Goal: Task Accomplishment & Management: Use online tool/utility

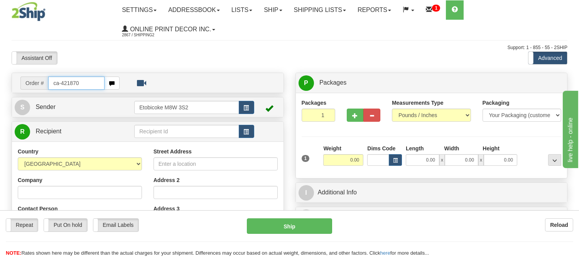
type input "ca-421870"
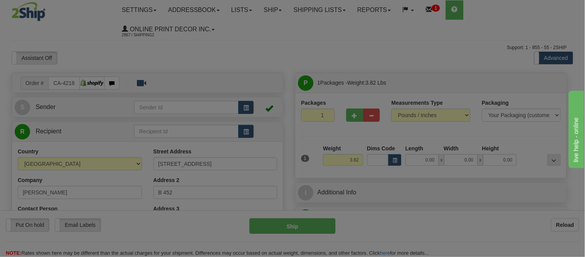
type input "HUMBOLDT"
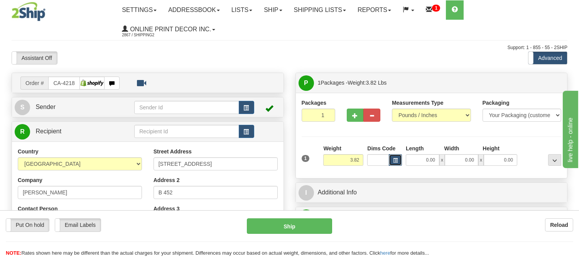
click at [395, 161] on span "button" at bounding box center [395, 160] width 5 height 4
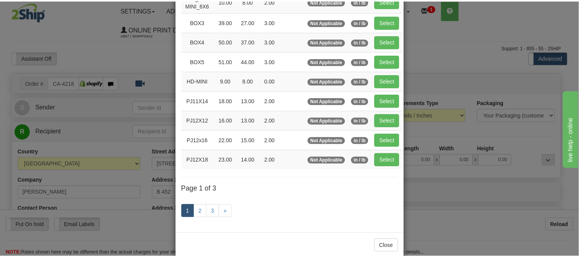
scroll to position [128, 0]
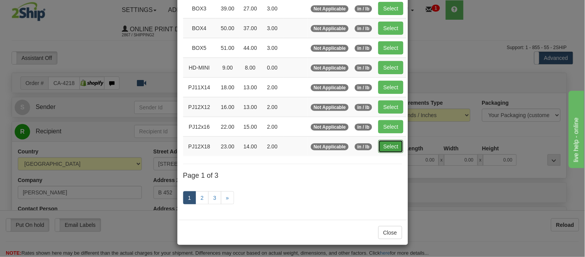
click at [382, 151] on button "Select" at bounding box center [391, 146] width 25 height 13
type input "PJ12X18"
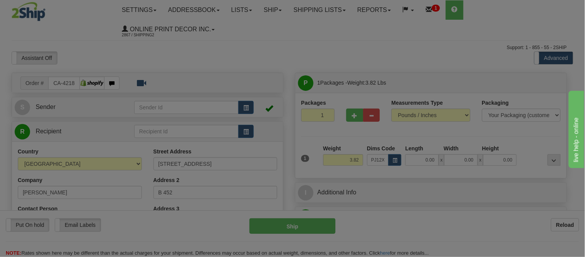
type input "23.00"
type input "14.00"
type input "2.00"
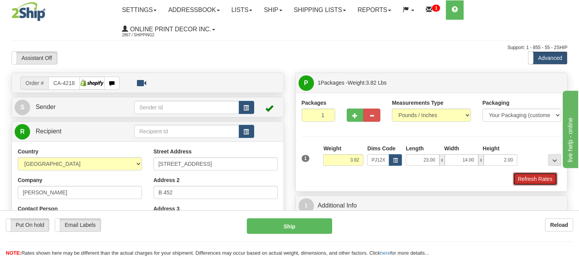
click at [520, 179] on button "Refresh Rates" at bounding box center [535, 178] width 44 height 13
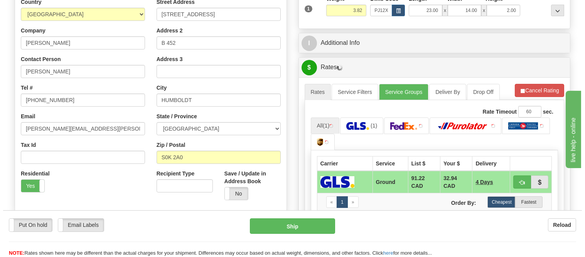
scroll to position [177, 0]
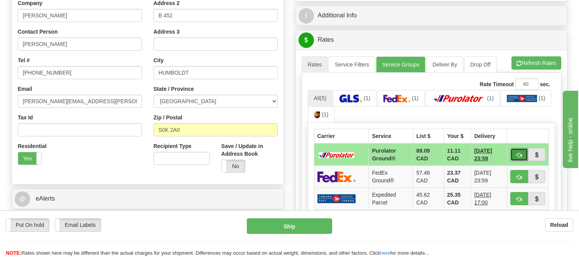
click at [513, 157] on button "button" at bounding box center [519, 154] width 18 height 13
type input "260"
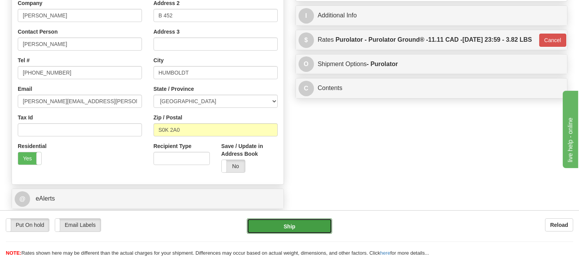
click at [311, 225] on button "Ship" at bounding box center [289, 225] width 85 height 15
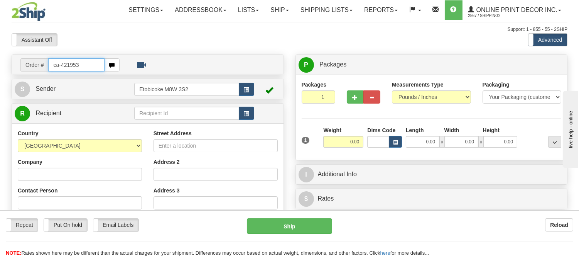
type input "ca-421953"
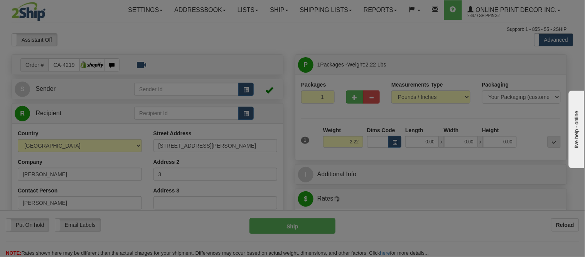
type input "OTTAWA"
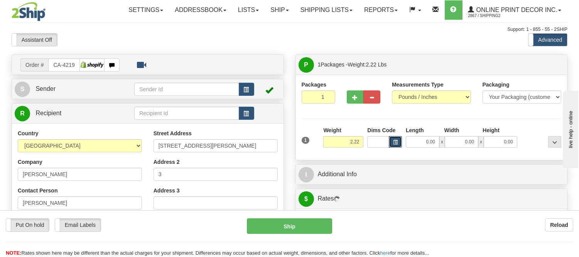
click at [392, 139] on button "button" at bounding box center [395, 142] width 13 height 12
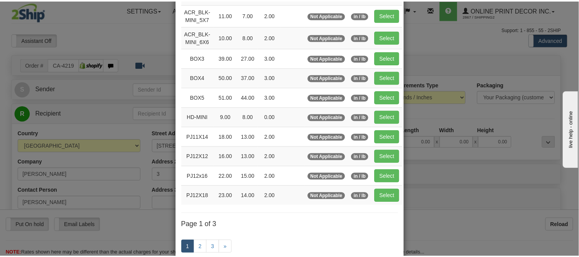
scroll to position [86, 0]
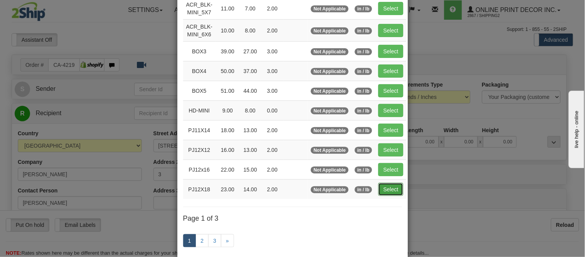
click at [387, 189] on button "Select" at bounding box center [391, 189] width 25 height 13
type input "PJ12X18"
type input "23.00"
type input "14.00"
type input "2.00"
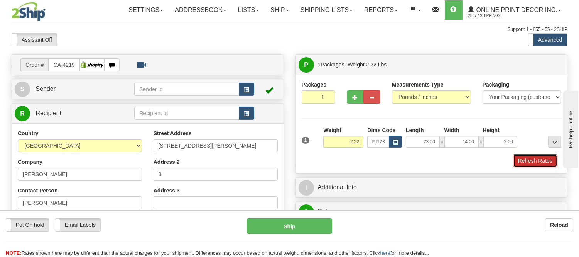
click at [524, 160] on button "Refresh Rates" at bounding box center [535, 160] width 44 height 13
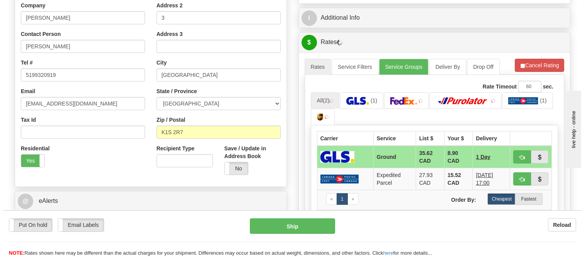
scroll to position [171, 0]
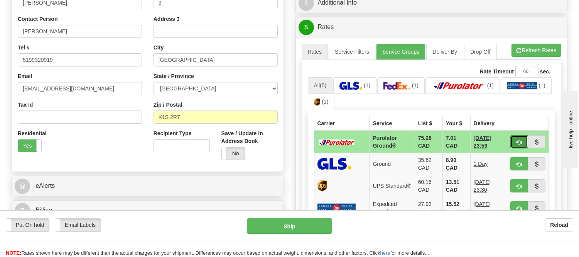
click at [515, 140] on button "button" at bounding box center [519, 141] width 18 height 13
type input "260"
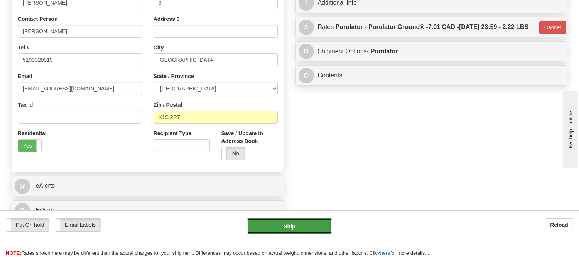
click at [315, 225] on button "Ship" at bounding box center [289, 225] width 85 height 15
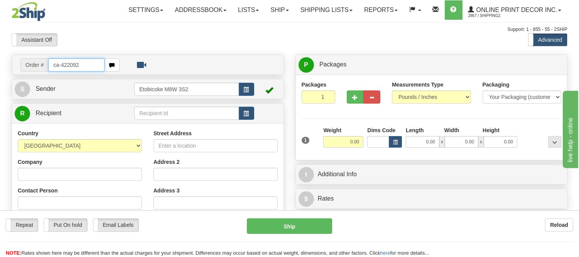
type input "ca-422092"
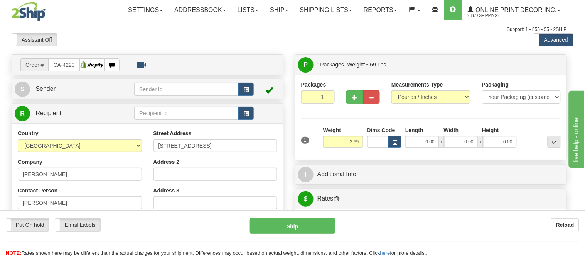
type input "CALGARY"
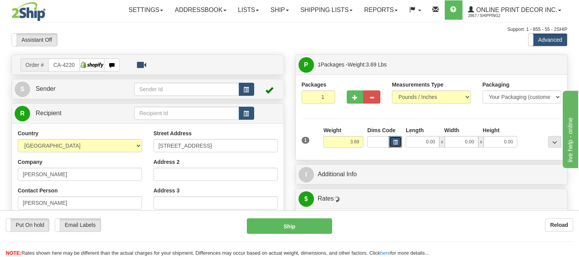
click at [398, 143] on button "button" at bounding box center [395, 142] width 13 height 12
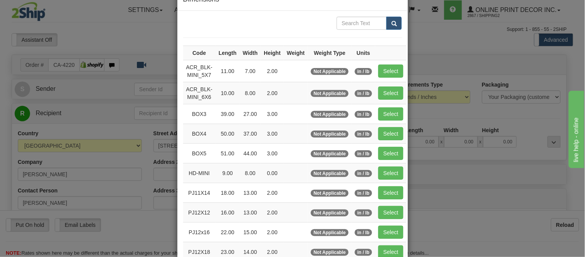
scroll to position [43, 0]
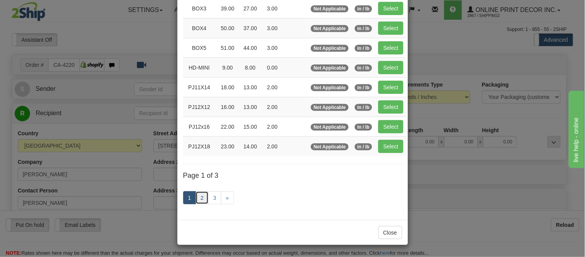
click at [196, 192] on link "2" at bounding box center [202, 197] width 13 height 13
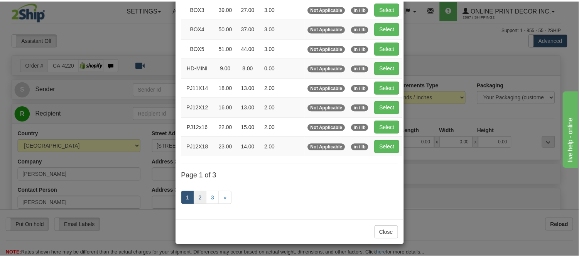
scroll to position [125, 0]
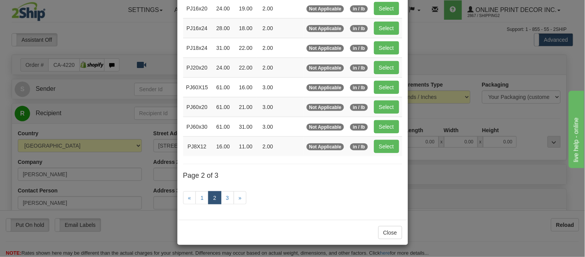
drag, startPoint x: 368, startPoint y: 7, endPoint x: 377, endPoint y: 5, distance: 9.1
click at [371, 7] on td "Select" at bounding box center [386, 8] width 31 height 20
click at [389, 4] on button "Select" at bounding box center [386, 8] width 25 height 13
type input "PJ16x20"
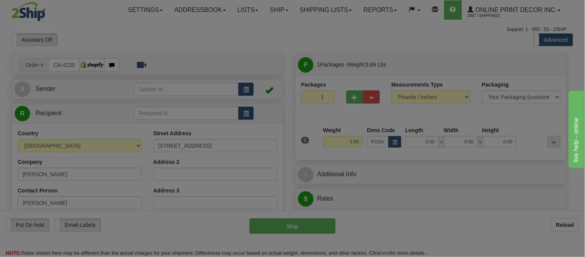
type input "24.00"
type input "19.00"
type input "2.00"
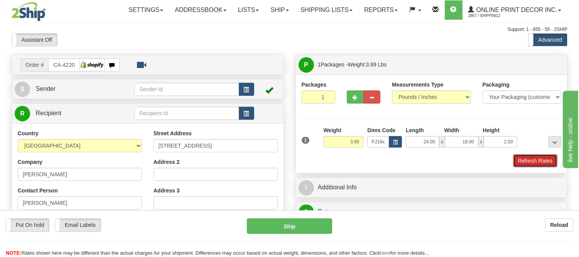
click at [518, 159] on button "Refresh Rates" at bounding box center [535, 160] width 44 height 13
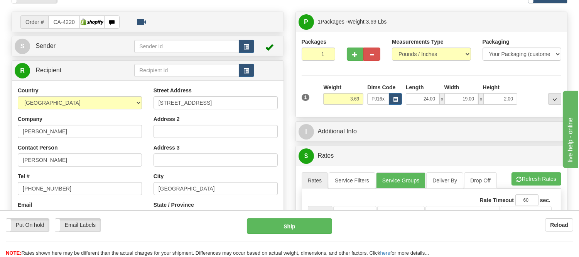
scroll to position [86, 0]
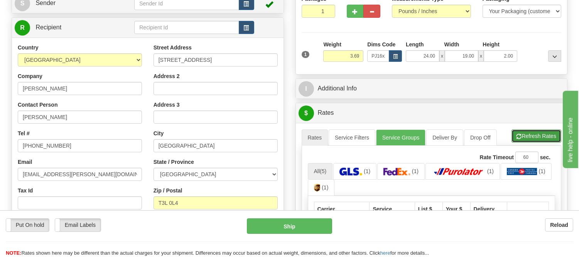
click at [551, 132] on button "Refresh Rates" at bounding box center [537, 135] width 50 height 13
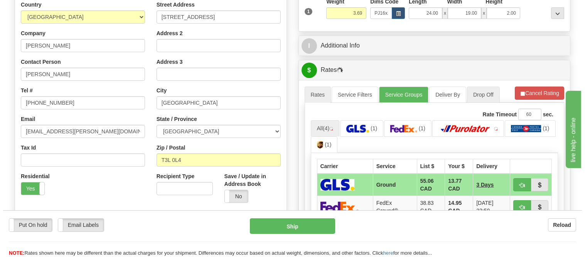
scroll to position [171, 0]
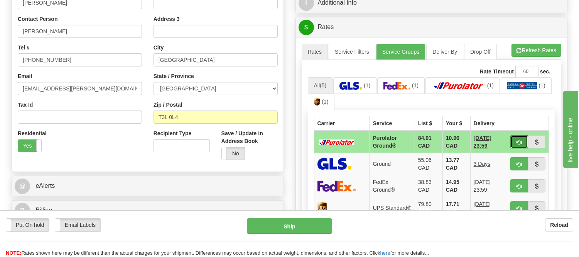
click at [515, 138] on button "button" at bounding box center [519, 141] width 18 height 13
type input "260"
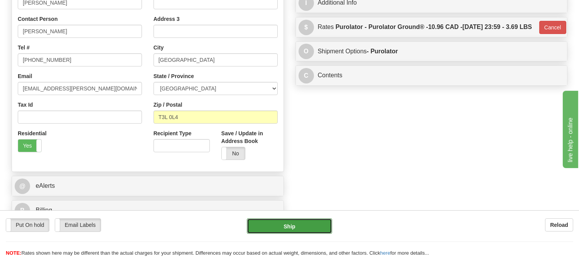
click at [316, 223] on button "Ship" at bounding box center [289, 225] width 85 height 15
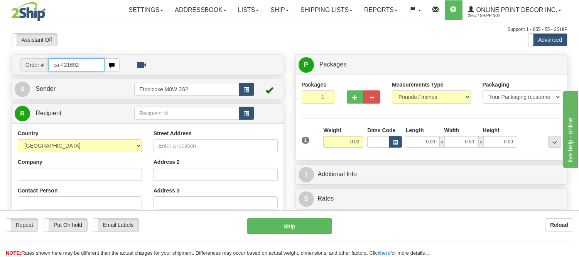
type input "ca-421692"
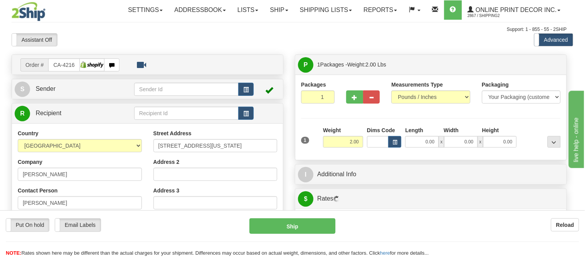
type input "CAMPBELL RIVER"
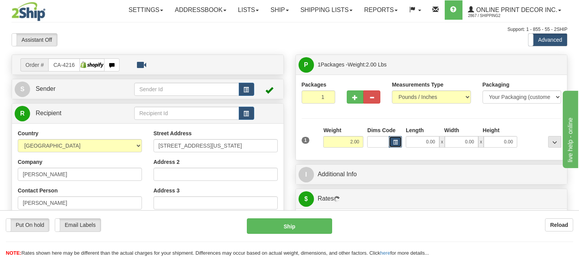
click at [397, 144] on span "button" at bounding box center [395, 142] width 5 height 4
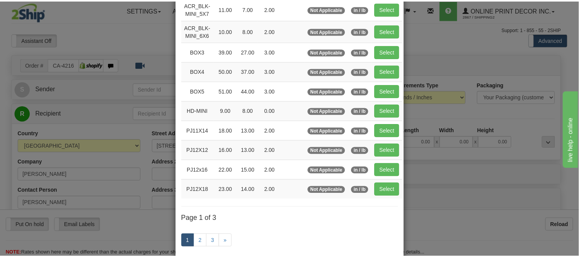
scroll to position [86, 0]
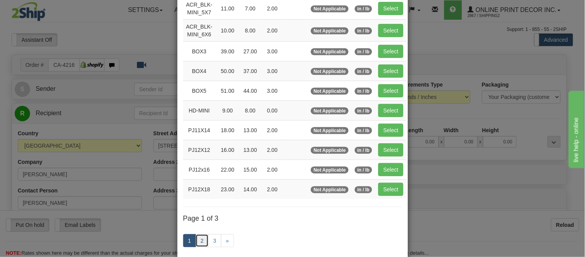
click at [201, 238] on link "2" at bounding box center [202, 240] width 13 height 13
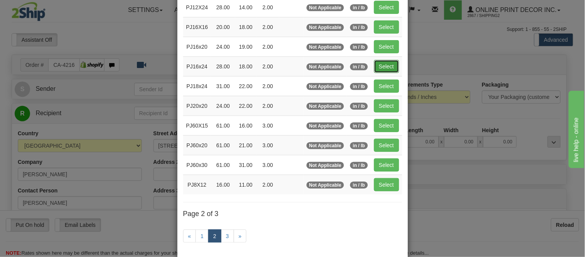
click at [376, 65] on button "Select" at bounding box center [386, 66] width 25 height 13
type input "PJ16x24"
type input "28.00"
type input "18.00"
type input "2.00"
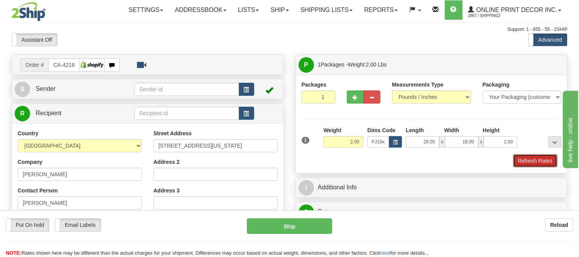
click at [535, 164] on button "Refresh Rates" at bounding box center [535, 160] width 44 height 13
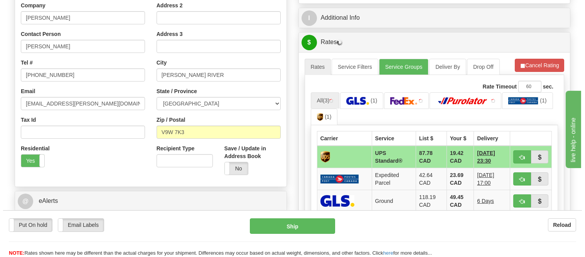
scroll to position [171, 0]
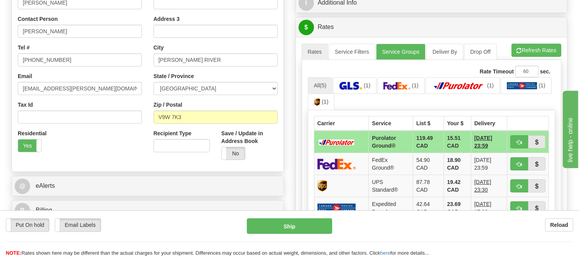
click at [522, 140] on span "button" at bounding box center [519, 142] width 5 height 5
type input "260"
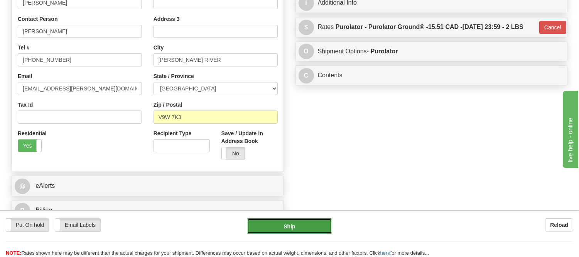
click at [326, 218] on button "Ship" at bounding box center [289, 225] width 85 height 15
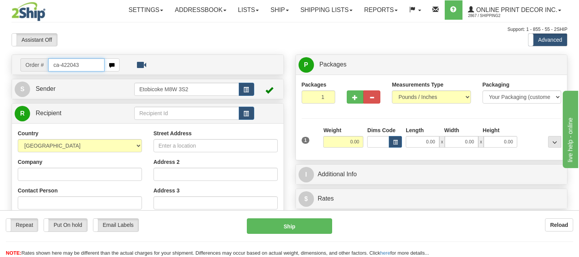
type input "ca-422043"
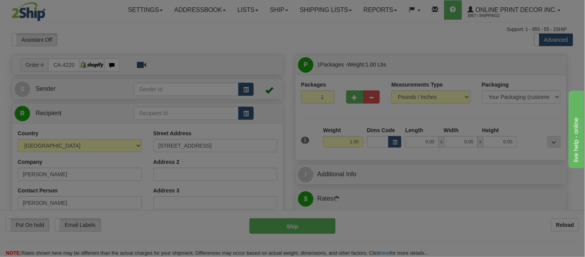
type input "[GEOGRAPHIC_DATA]"
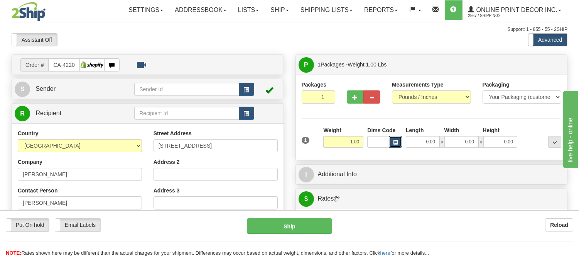
click at [394, 142] on span "button" at bounding box center [395, 142] width 5 height 4
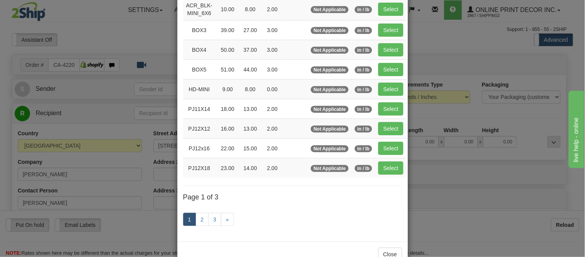
scroll to position [128, 0]
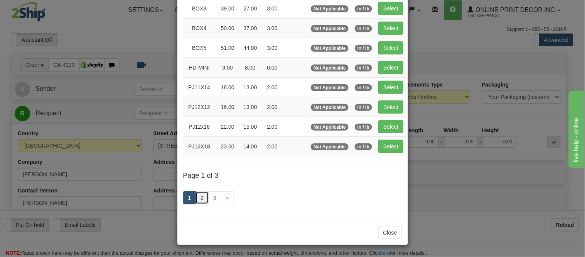
click at [198, 199] on link "2" at bounding box center [202, 197] width 13 height 13
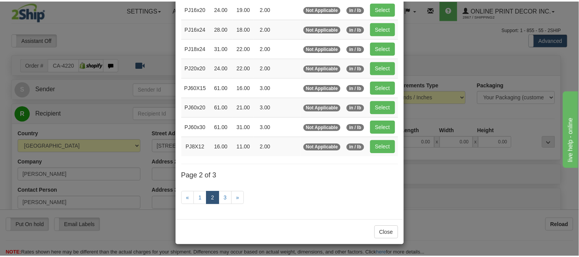
scroll to position [125, 0]
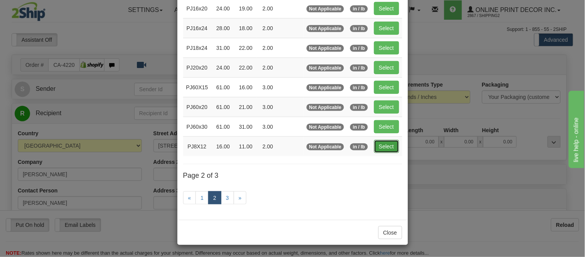
click at [382, 143] on button "Select" at bounding box center [386, 146] width 25 height 13
type input "PJ8X12"
type input "16.00"
type input "11.00"
type input "2.00"
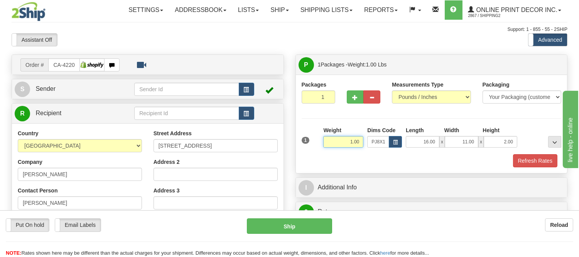
drag, startPoint x: 358, startPoint y: 142, endPoint x: 314, endPoint y: 136, distance: 44.3
click at [314, 136] on div "1 Weight 1.00 Dims Code x x" at bounding box center [432, 139] width 264 height 27
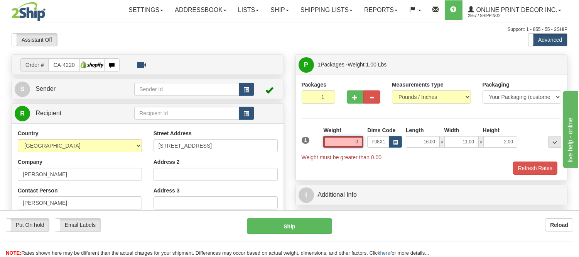
type input ".0"
click at [355, 140] on input ".0" at bounding box center [343, 142] width 40 height 12
click at [353, 141] on input "text" at bounding box center [343, 142] width 40 height 12
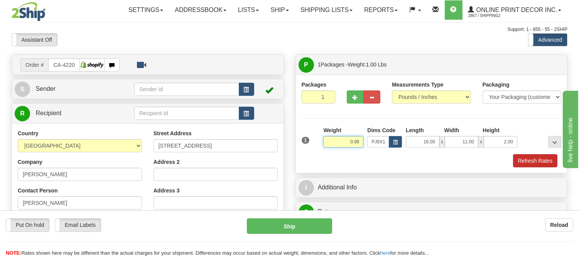
type input "0.98"
click at [523, 156] on button "Refresh Rates" at bounding box center [535, 160] width 44 height 13
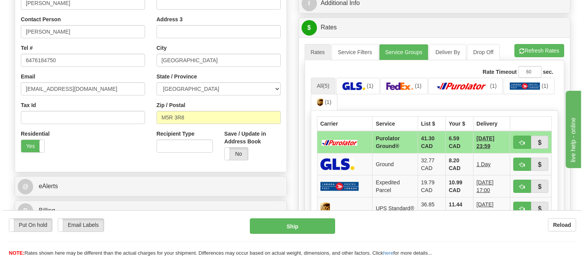
scroll to position [171, 0]
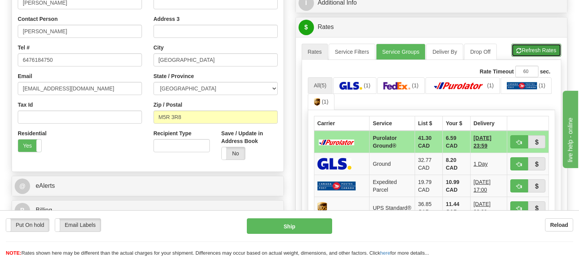
click at [532, 55] on button "Refresh Rates" at bounding box center [537, 50] width 50 height 13
click at [519, 140] on span "button" at bounding box center [519, 142] width 5 height 5
type input "260"
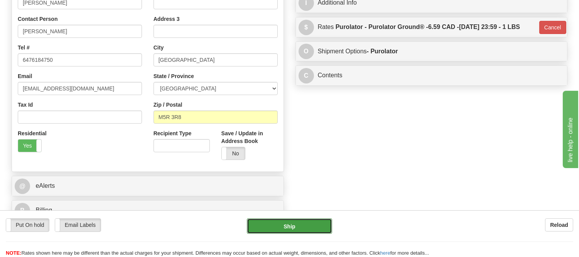
click at [289, 229] on button "Ship" at bounding box center [289, 225] width 85 height 15
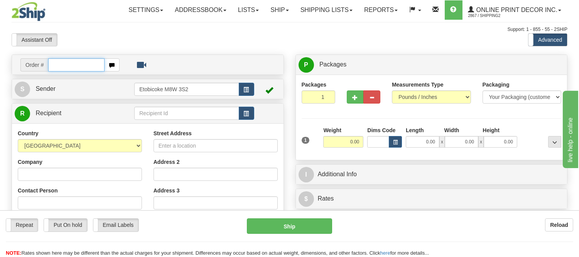
drag, startPoint x: 94, startPoint y: 66, endPoint x: 84, endPoint y: 69, distance: 10.9
click at [91, 66] on input "text" at bounding box center [76, 64] width 56 height 13
type input "ca-421863"
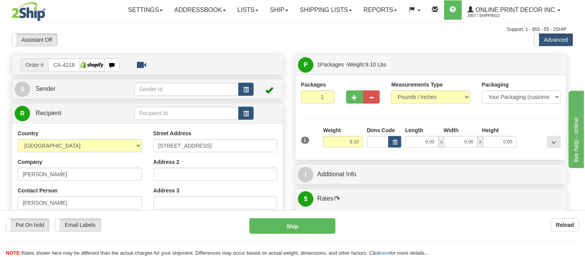
type input "BARRIE"
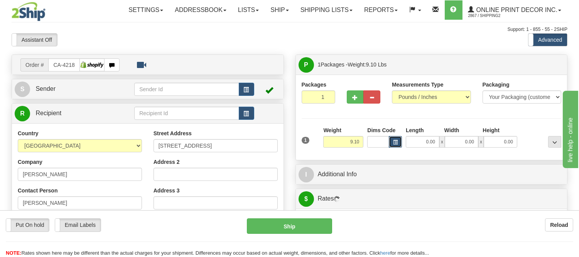
click at [401, 138] on button "button" at bounding box center [395, 142] width 13 height 12
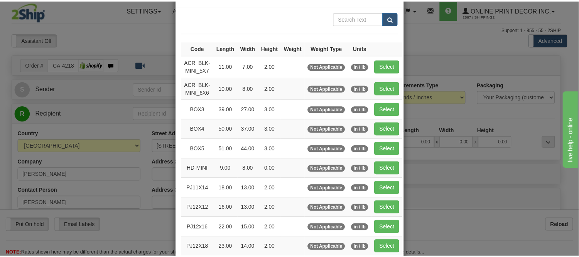
scroll to position [43, 0]
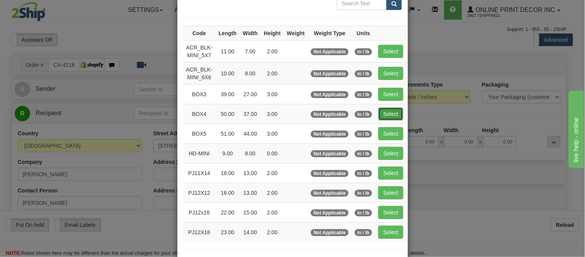
click at [391, 111] on button "Select" at bounding box center [391, 113] width 25 height 13
type input "BOX4"
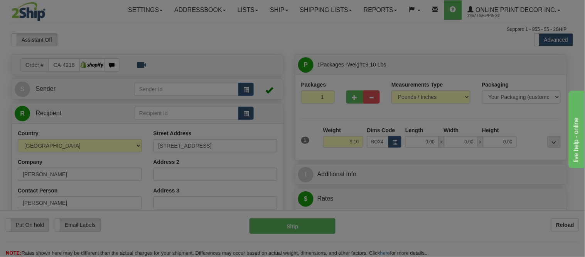
type input "50.00"
type input "37.00"
type input "3.00"
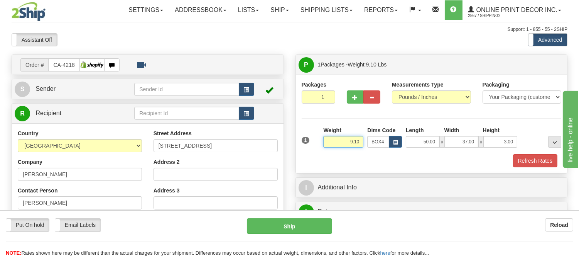
drag, startPoint x: 362, startPoint y: 141, endPoint x: 322, endPoint y: 133, distance: 40.6
click at [322, 133] on div "Weight 9.10" at bounding box center [343, 139] width 44 height 27
type input "17.98"
click at [539, 162] on button "Refresh Rates" at bounding box center [535, 160] width 44 height 13
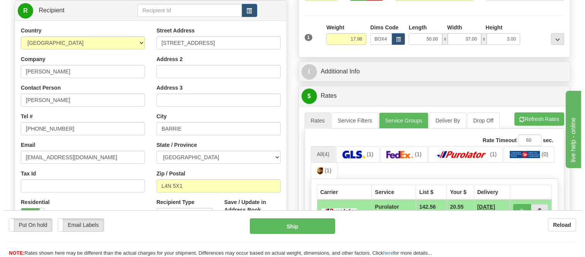
scroll to position [174, 0]
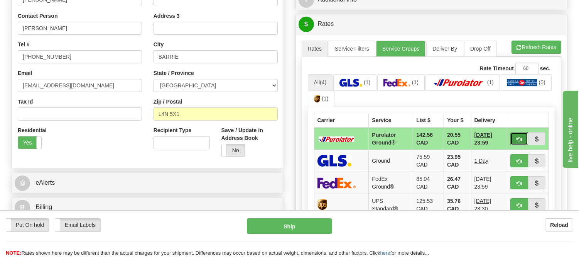
click at [518, 141] on span "button" at bounding box center [519, 139] width 5 height 5
type input "260"
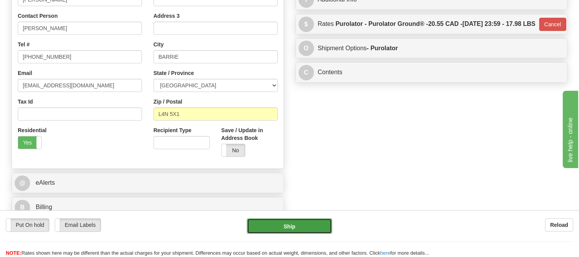
click at [317, 220] on button "Ship" at bounding box center [289, 225] width 85 height 15
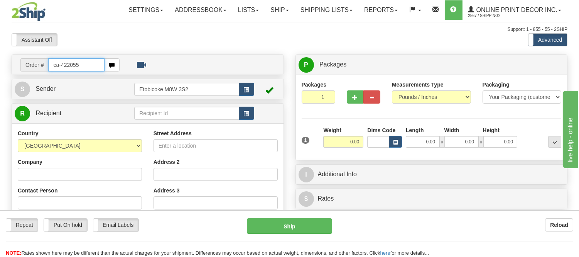
type input "ca-422055"
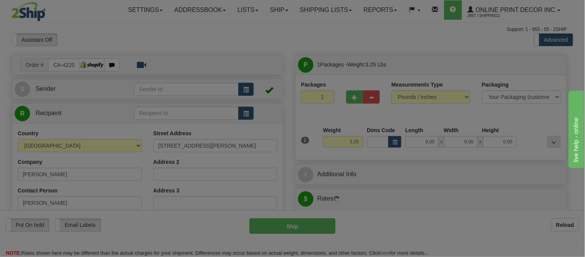
type input "TOFINO"
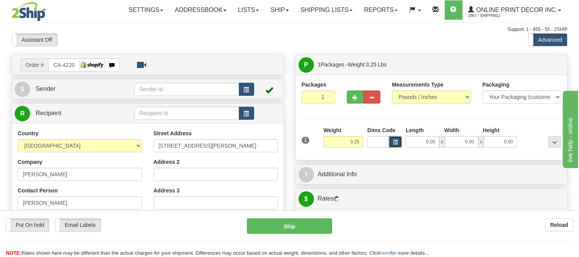
click at [395, 140] on span "button" at bounding box center [395, 142] width 5 height 4
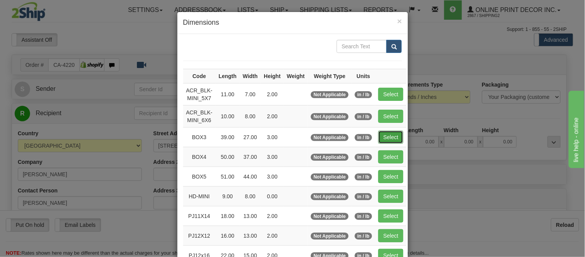
click at [389, 142] on button "Select" at bounding box center [391, 136] width 25 height 13
type input "BOX3"
type input "39.00"
type input "27.00"
type input "3.00"
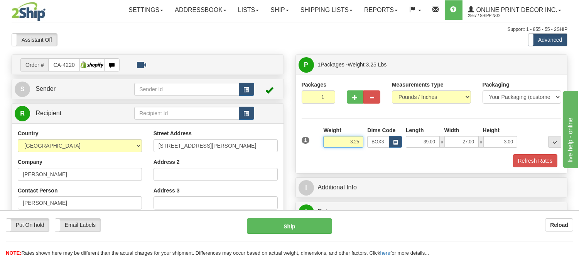
drag, startPoint x: 360, startPoint y: 140, endPoint x: 332, endPoint y: 140, distance: 28.2
click at [332, 140] on input "3.25" at bounding box center [343, 142] width 40 height 12
click at [353, 140] on input "66.98" at bounding box center [343, 142] width 40 height 12
type input "6.98"
click at [534, 160] on button "Refresh Rates" at bounding box center [535, 160] width 44 height 13
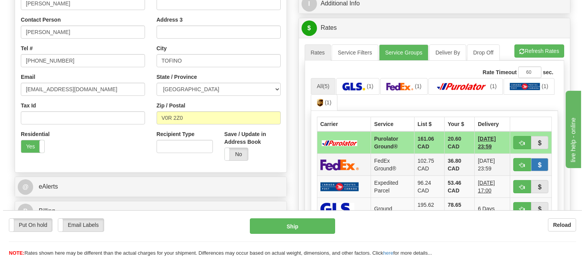
scroll to position [171, 0]
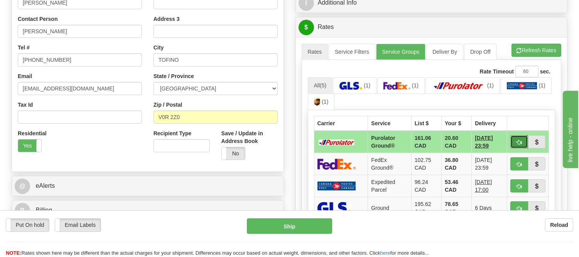
click at [525, 142] on button "button" at bounding box center [519, 141] width 18 height 13
type input "260"
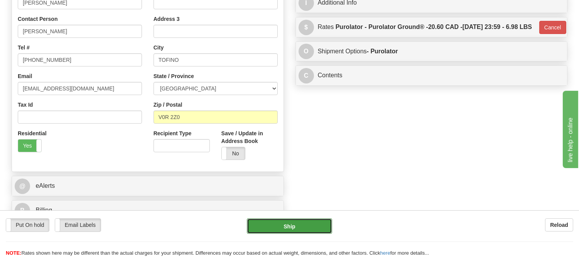
click at [307, 224] on button "Ship" at bounding box center [289, 225] width 85 height 15
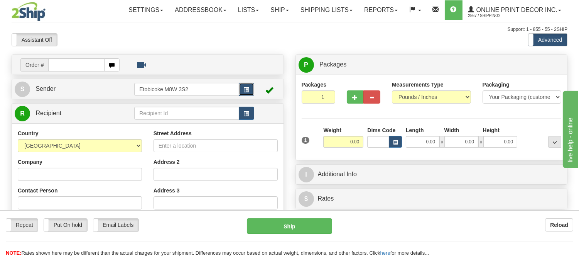
click at [252, 88] on button "button" at bounding box center [246, 89] width 15 height 13
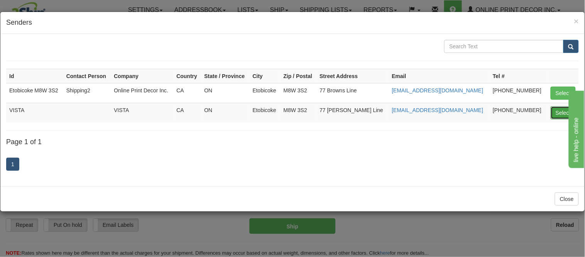
click at [567, 115] on button "Select" at bounding box center [563, 112] width 25 height 13
type input "VISTA"
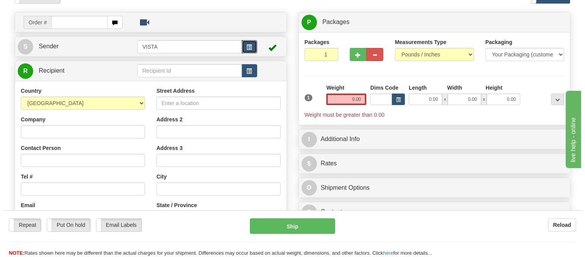
scroll to position [43, 0]
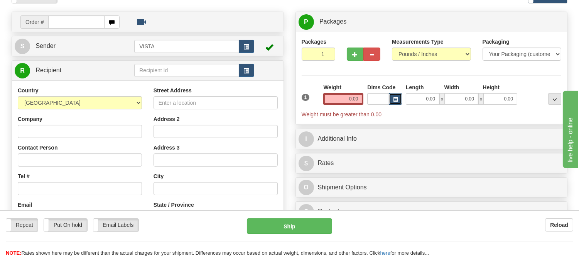
click at [394, 98] on span "button" at bounding box center [395, 99] width 5 height 4
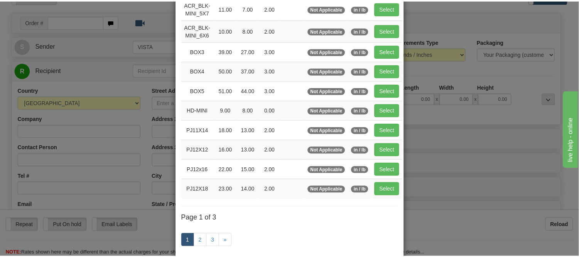
scroll to position [128, 0]
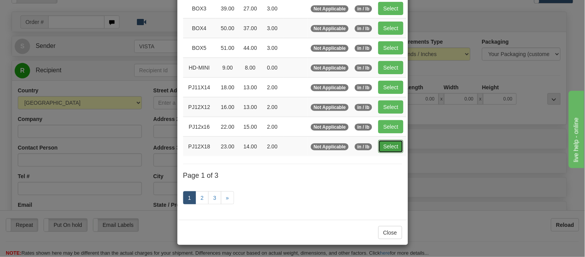
click at [385, 145] on button "Select" at bounding box center [391, 146] width 25 height 13
type input "PJ12X18"
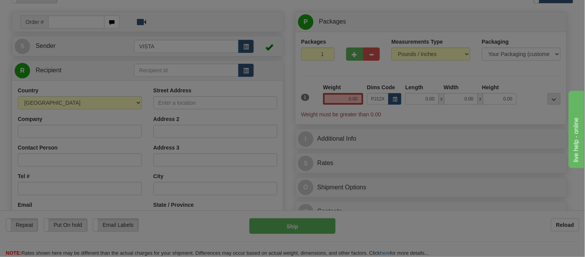
type input "23.00"
type input "14.00"
type input "2.00"
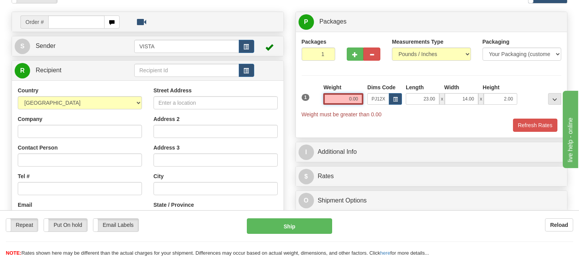
drag, startPoint x: 358, startPoint y: 100, endPoint x: 336, endPoint y: 99, distance: 21.7
click at [336, 99] on input "0.00" at bounding box center [343, 99] width 40 height 12
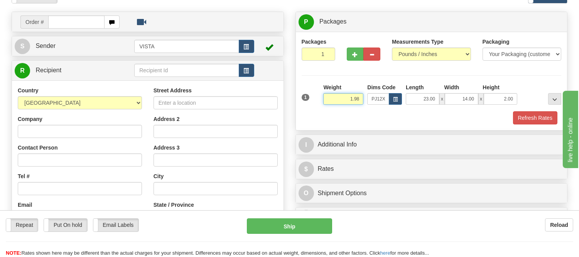
drag, startPoint x: 361, startPoint y: 98, endPoint x: 321, endPoint y: 98, distance: 39.7
click at [322, 98] on div "Weight 1.98" at bounding box center [343, 96] width 44 height 27
type input "3.98"
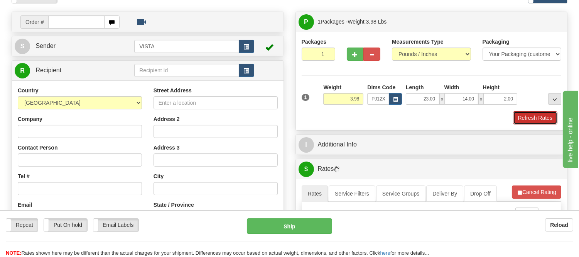
click at [542, 116] on button "Refresh Rates" at bounding box center [535, 117] width 44 height 13
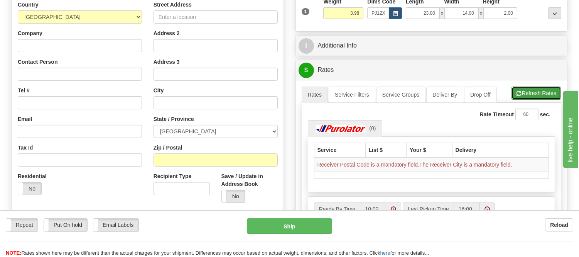
click at [522, 92] on button "Refresh Rates" at bounding box center [537, 92] width 50 height 13
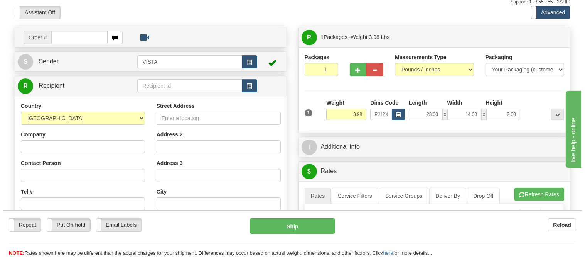
scroll to position [43, 0]
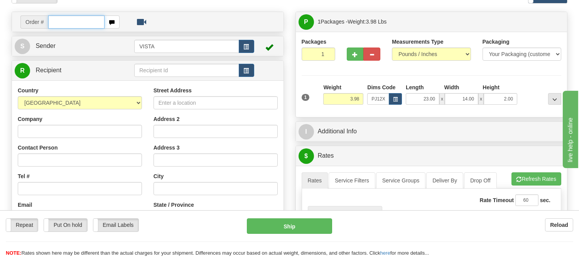
click at [71, 25] on input "text" at bounding box center [76, 21] width 56 height 13
type input "vista-5454"
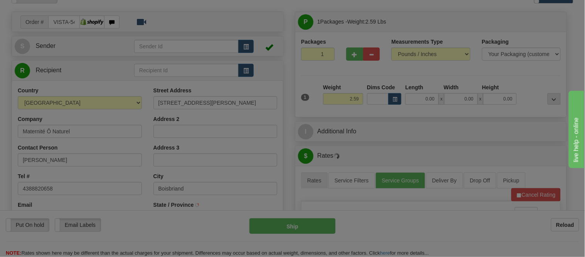
type input "BOISBRIAND"
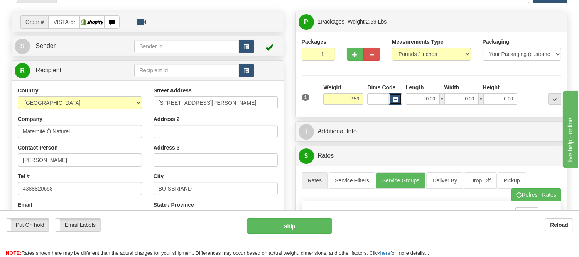
click at [391, 101] on button "button" at bounding box center [395, 99] width 13 height 12
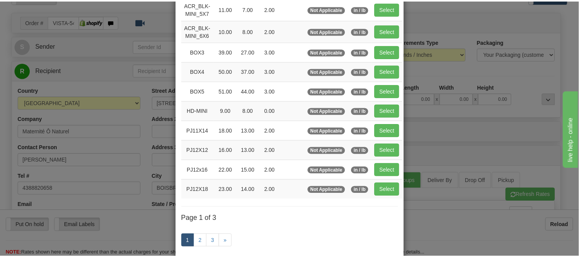
scroll to position [86, 0]
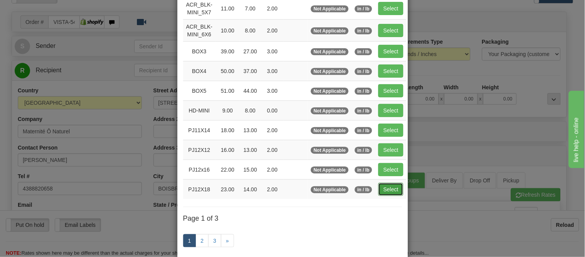
click at [385, 190] on button "Select" at bounding box center [391, 189] width 25 height 13
type input "PJ12X18"
type input "23.00"
type input "14.00"
type input "2.00"
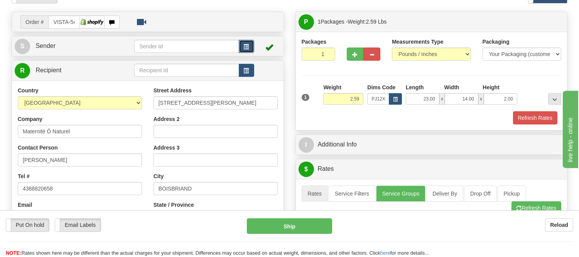
click at [242, 44] on button "button" at bounding box center [246, 46] width 15 height 13
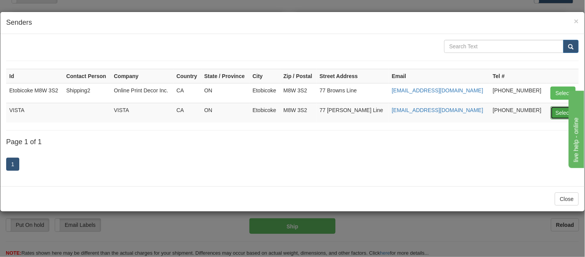
click at [557, 111] on button "Select" at bounding box center [563, 112] width 25 height 13
type input "VISTA"
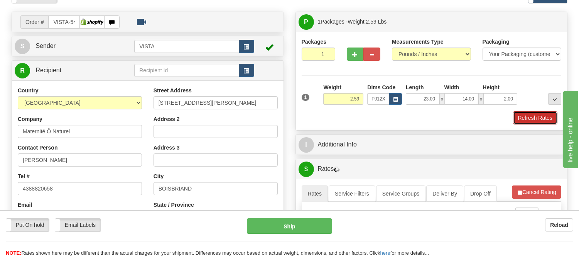
click at [553, 117] on button "Refresh Rates" at bounding box center [535, 117] width 44 height 13
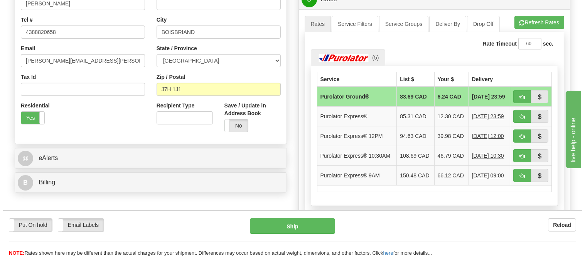
scroll to position [214, 0]
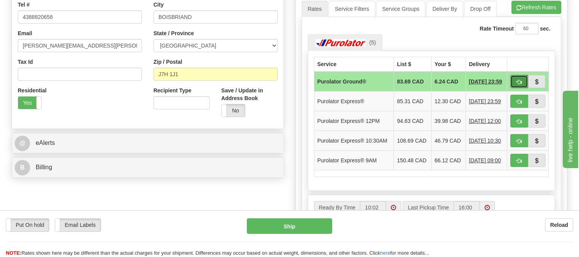
click at [519, 80] on span "button" at bounding box center [519, 81] width 5 height 5
type input "260"
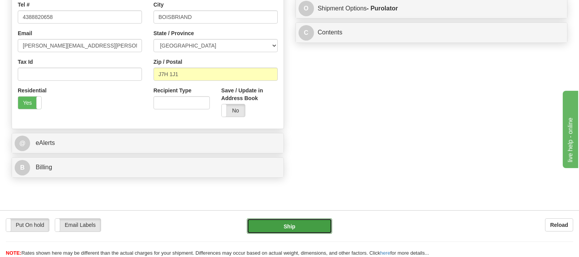
click at [309, 226] on button "Ship" at bounding box center [289, 225] width 85 height 15
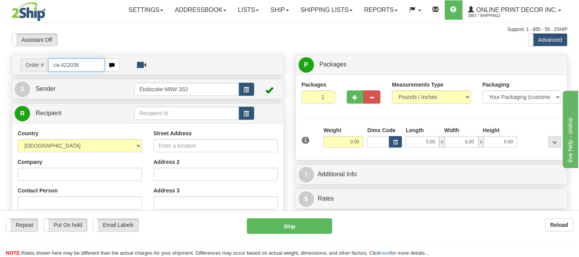
type input "ca-422038"
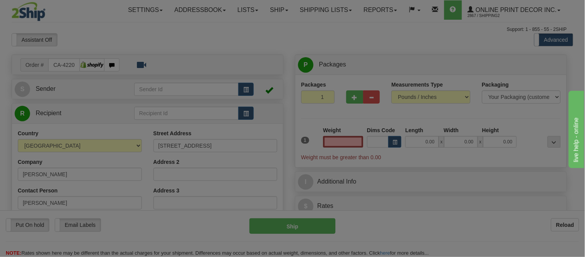
type input "[GEOGRAPHIC_DATA]"
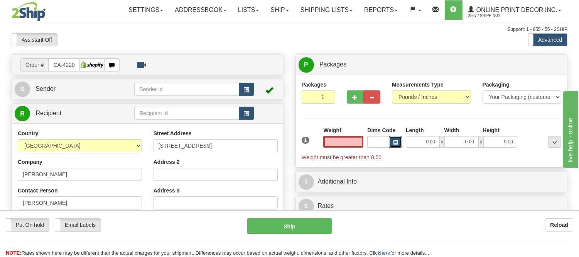
type input "0.00"
click at [394, 143] on span "button" at bounding box center [395, 142] width 5 height 4
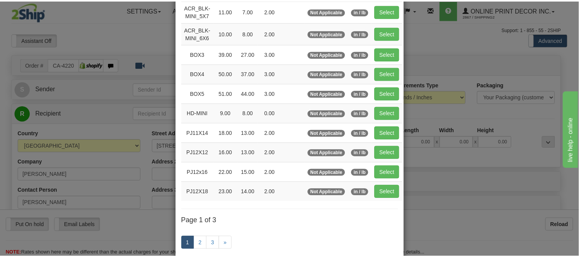
scroll to position [86, 0]
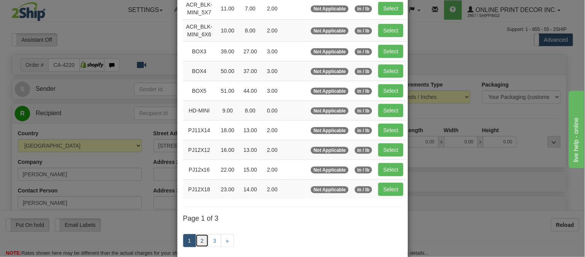
click at [199, 244] on link "2" at bounding box center [202, 240] width 13 height 13
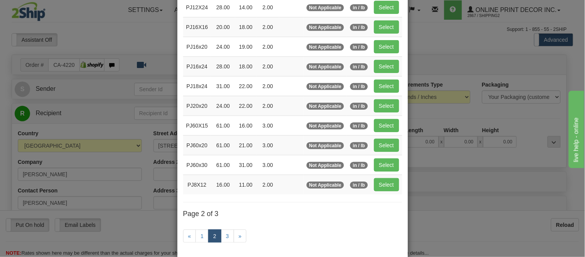
click at [381, 176] on td "Select" at bounding box center [386, 184] width 31 height 20
click at [379, 184] on button "Select" at bounding box center [386, 184] width 25 height 13
type input "PJ8X12"
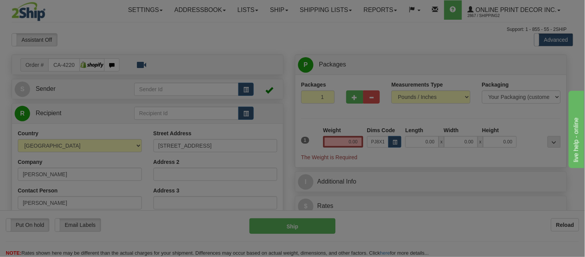
type input "16.00"
type input "11.00"
type input "2.00"
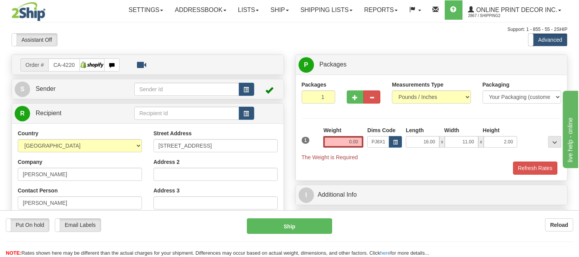
drag, startPoint x: 364, startPoint y: 137, endPoint x: 330, endPoint y: 134, distance: 34.4
click at [330, 134] on div "Weight 0.00" at bounding box center [343, 139] width 44 height 27
click at [365, 117] on div "Packages 1 1 Measurements Type" at bounding box center [432, 128] width 260 height 94
click at [350, 140] on input "0.00" at bounding box center [343, 142] width 40 height 12
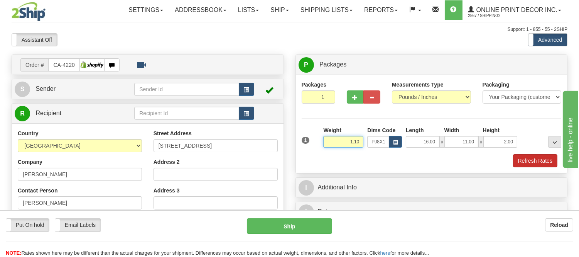
type input "1.10"
click at [529, 165] on button "Refresh Rates" at bounding box center [535, 160] width 44 height 13
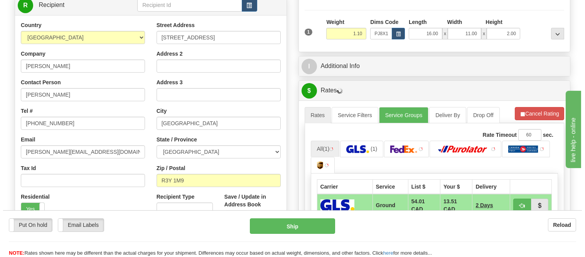
scroll to position [160, 0]
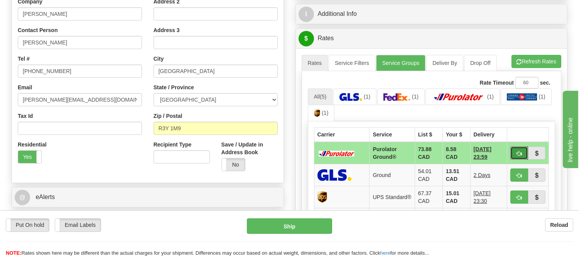
click at [519, 155] on span "button" at bounding box center [519, 153] width 5 height 5
type input "260"
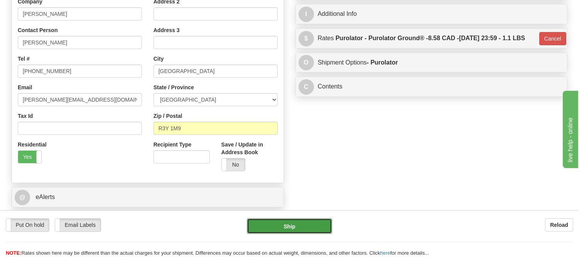
click at [301, 228] on button "Ship" at bounding box center [289, 225] width 85 height 15
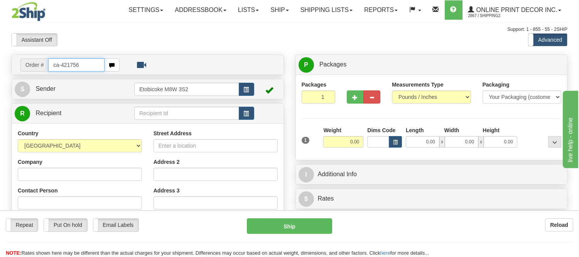
type input "ca-421756"
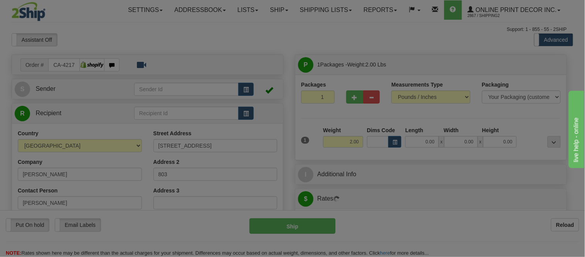
click at [393, 142] on div "Please wait..." at bounding box center [292, 128] width 585 height 257
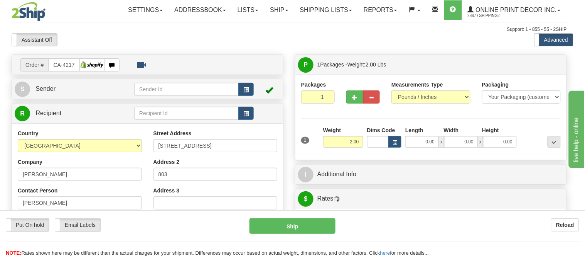
type input "ETOBICOKE"
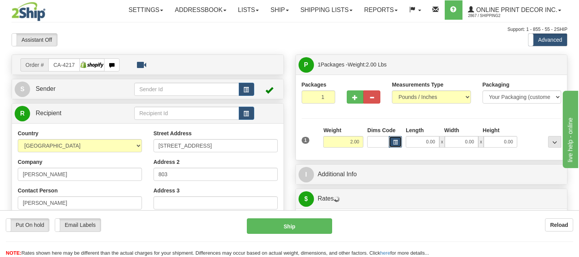
click at [395, 142] on span "button" at bounding box center [395, 142] width 5 height 4
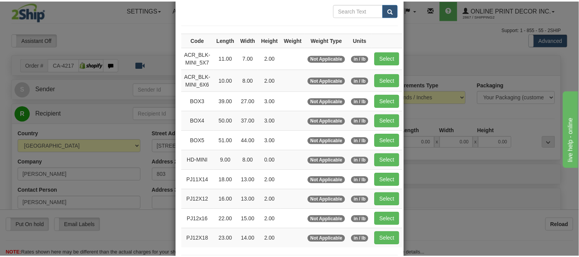
scroll to position [86, 0]
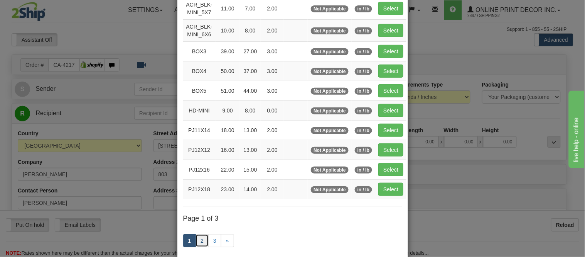
click at [198, 240] on link "2" at bounding box center [202, 240] width 13 height 13
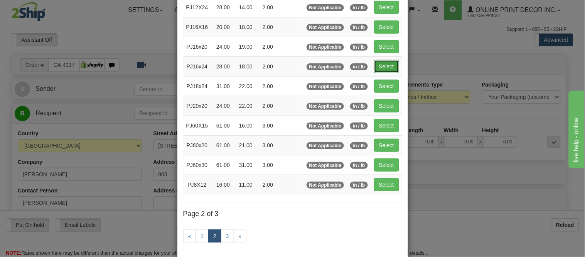
click at [383, 66] on button "Select" at bounding box center [386, 66] width 25 height 13
type input "PJ16x24"
type input "28.00"
type input "18.00"
type input "2.00"
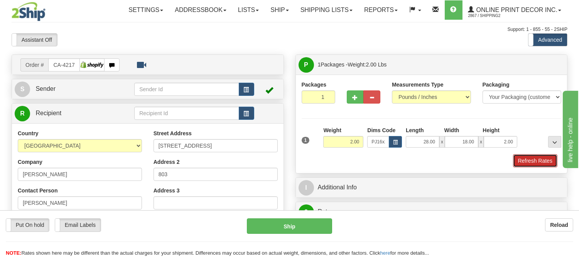
click at [517, 160] on button "Refresh Rates" at bounding box center [535, 160] width 44 height 13
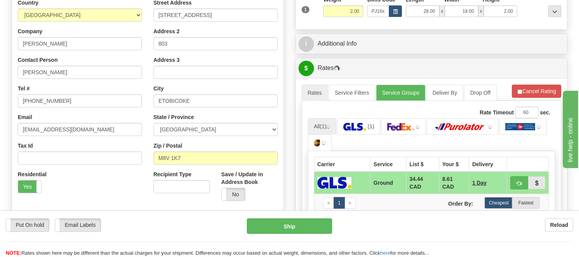
scroll to position [139, 0]
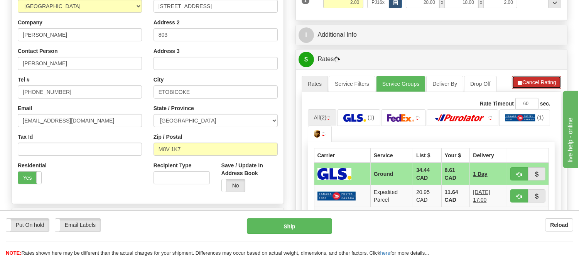
click at [538, 85] on button "Cancel Rating" at bounding box center [536, 82] width 49 height 13
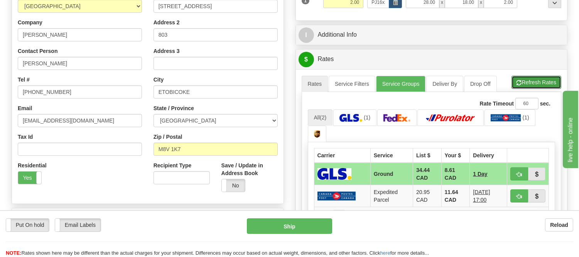
click at [538, 85] on button "Refresh Rates" at bounding box center [537, 82] width 50 height 13
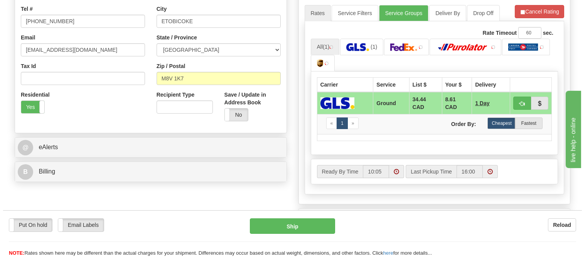
scroll to position [225, 0]
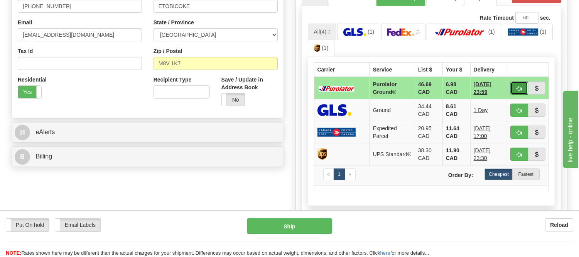
click at [515, 88] on button "button" at bounding box center [519, 87] width 18 height 13
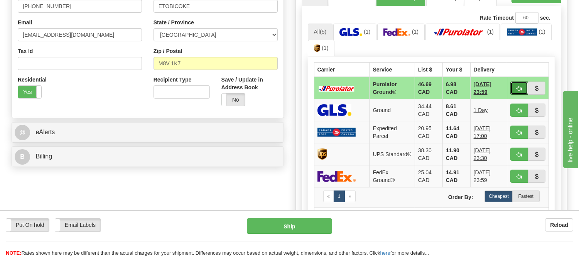
click at [515, 88] on button "button" at bounding box center [519, 87] width 18 height 13
type input "260"
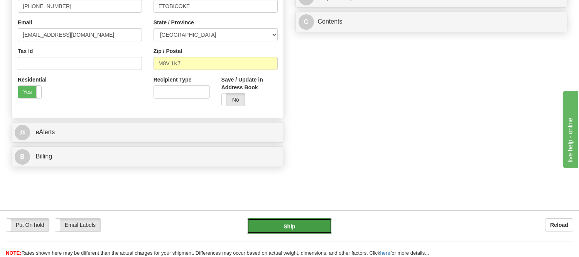
click at [321, 223] on button "Ship" at bounding box center [289, 225] width 85 height 15
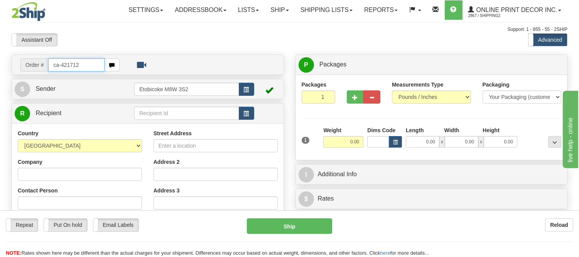
type input "ca-421712"
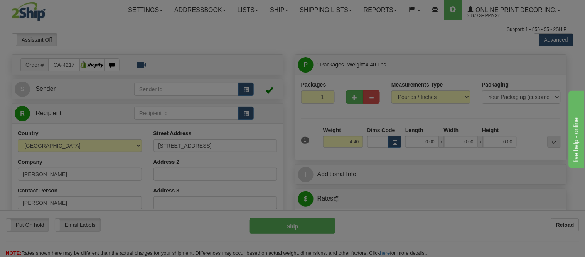
type input "[GEOGRAPHIC_DATA]"
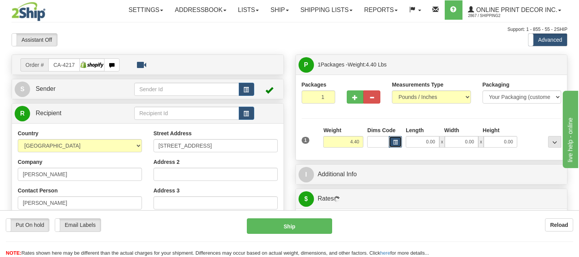
click at [398, 146] on button "button" at bounding box center [395, 142] width 13 height 12
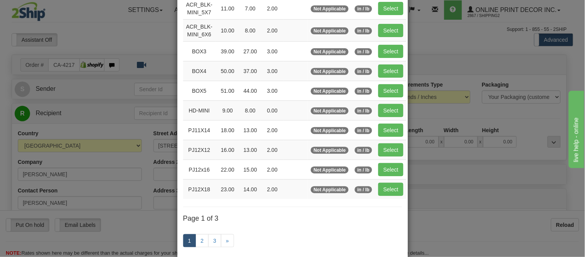
scroll to position [128, 0]
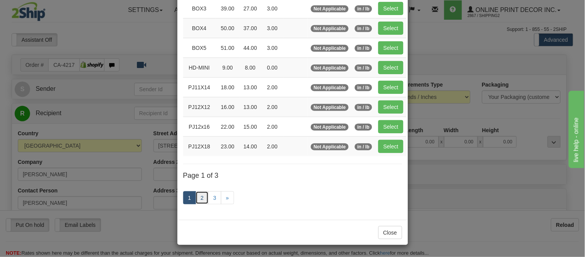
click at [200, 198] on link "2" at bounding box center [202, 197] width 13 height 13
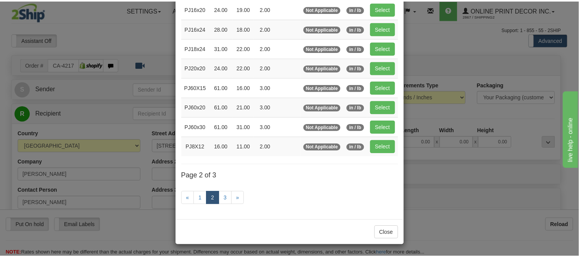
scroll to position [125, 0]
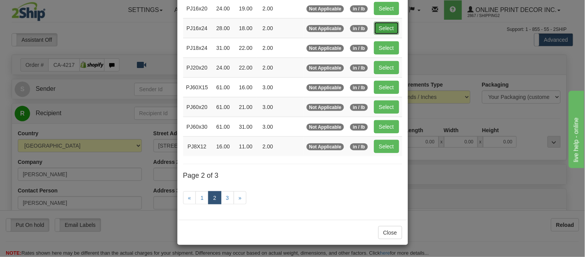
click at [389, 26] on button "Select" at bounding box center [386, 28] width 25 height 13
type input "PJ16x24"
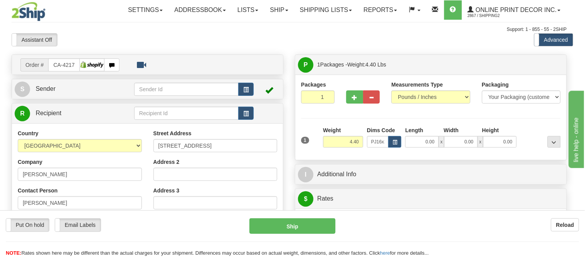
type input "28.00"
type input "18.00"
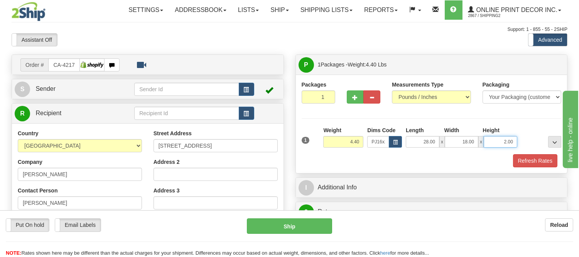
drag, startPoint x: 512, startPoint y: 142, endPoint x: 445, endPoint y: 170, distance: 72.7
click at [450, 162] on div "1 Weight 4.40 Dims Code PJ16x24 Length Width Height x x" at bounding box center [432, 146] width 260 height 41
click button "Delete" at bounding box center [0, 0] width 0 height 0
type input "4.00"
click at [525, 159] on button "Refresh Rates" at bounding box center [535, 160] width 44 height 13
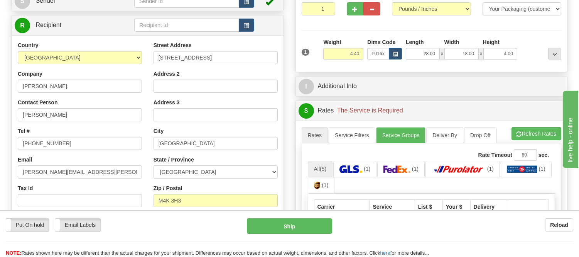
scroll to position [128, 0]
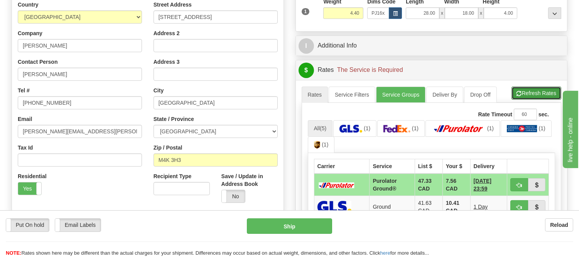
drag, startPoint x: 531, startPoint y: 94, endPoint x: 532, endPoint y: 90, distance: 4.7
click at [531, 93] on button "Refresh Rates" at bounding box center [537, 92] width 50 height 13
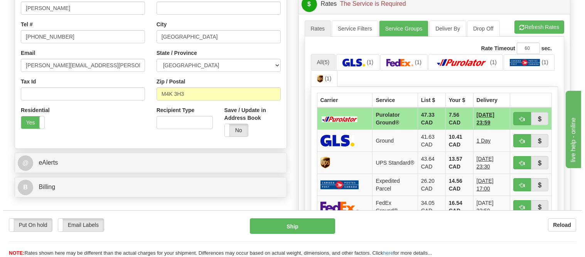
scroll to position [214, 0]
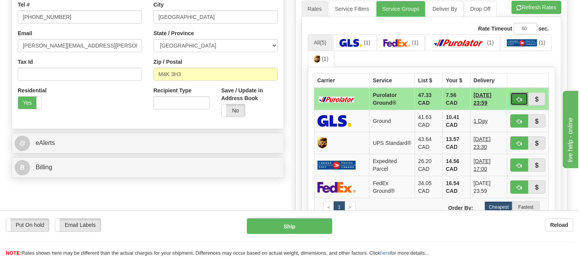
click at [519, 97] on span "button" at bounding box center [519, 99] width 5 height 5
type input "260"
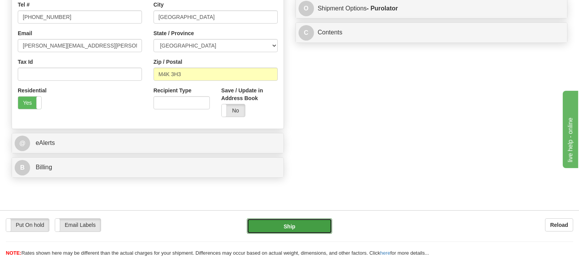
click at [311, 224] on button "Ship" at bounding box center [289, 225] width 85 height 15
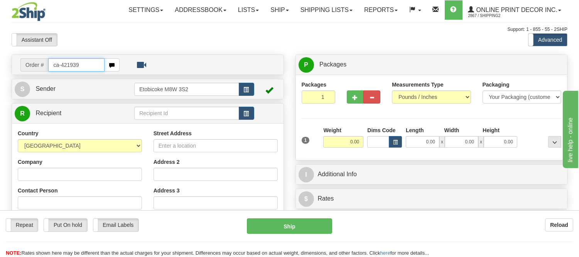
type input "ca-421939"
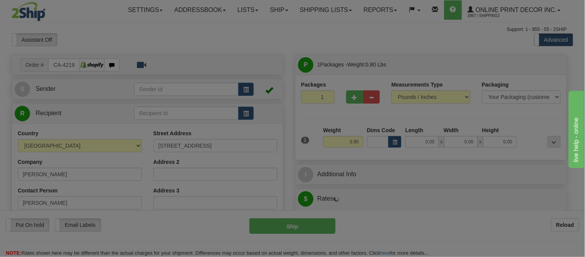
type input "NAPANEE"
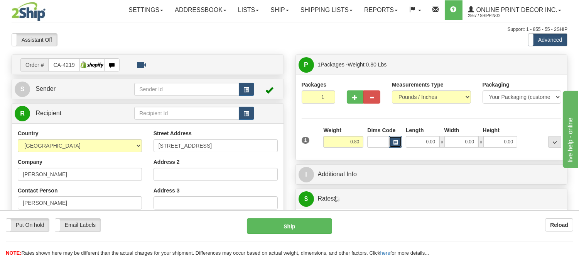
click at [397, 144] on span "button" at bounding box center [395, 142] width 5 height 4
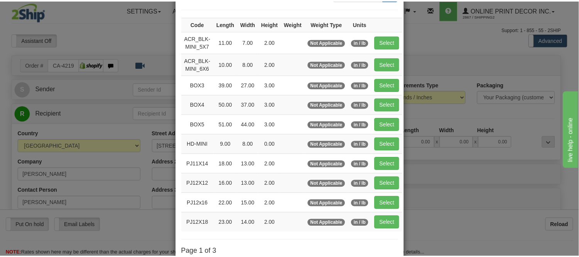
scroll to position [86, 0]
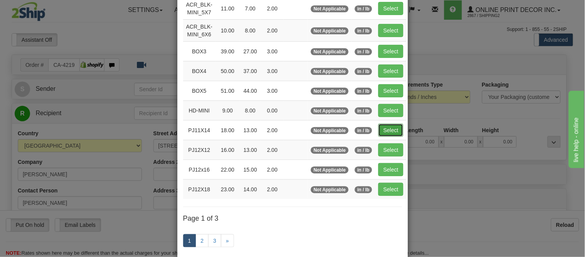
click at [391, 128] on button "Select" at bounding box center [391, 129] width 25 height 13
type input "PJ11X14"
type input "18.00"
type input "13.00"
type input "2.00"
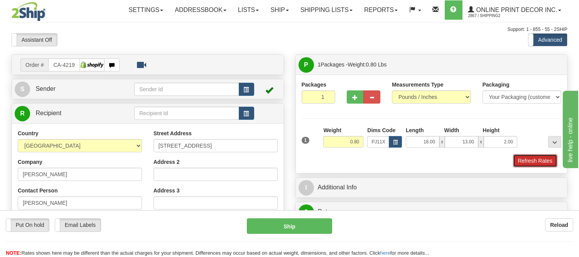
click at [526, 164] on button "Refresh Rates" at bounding box center [535, 160] width 44 height 13
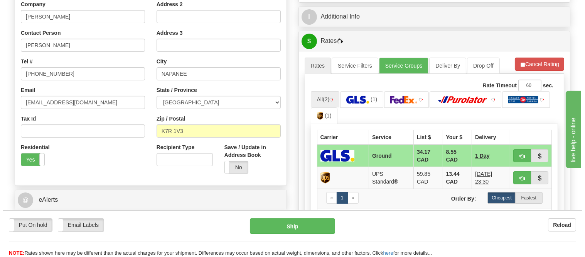
scroll to position [175, 0]
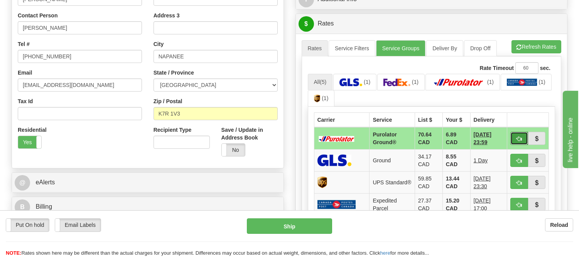
click at [521, 135] on button "button" at bounding box center [519, 138] width 18 height 13
type input "260"
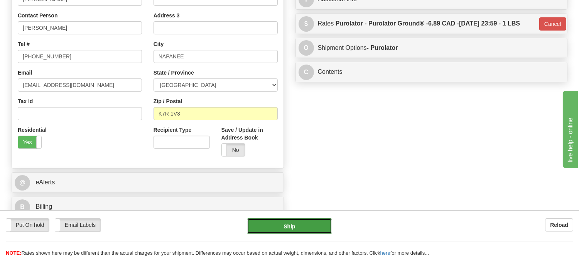
click at [312, 232] on button "Ship" at bounding box center [289, 225] width 85 height 15
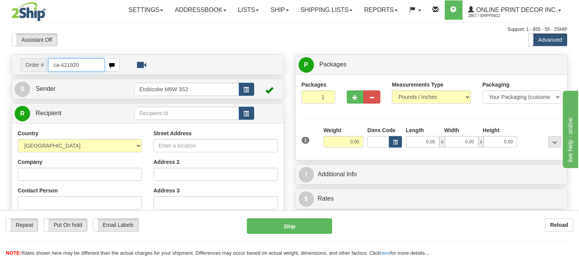
type input "ca-421920"
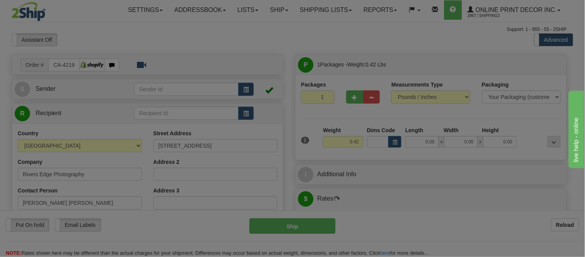
type input "ATHABASCA"
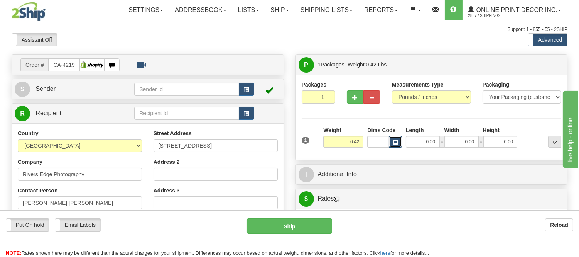
click at [396, 142] on span "button" at bounding box center [395, 142] width 5 height 4
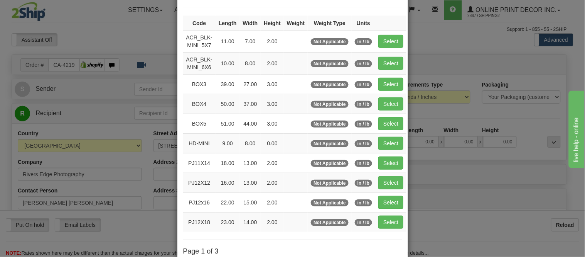
scroll to position [128, 0]
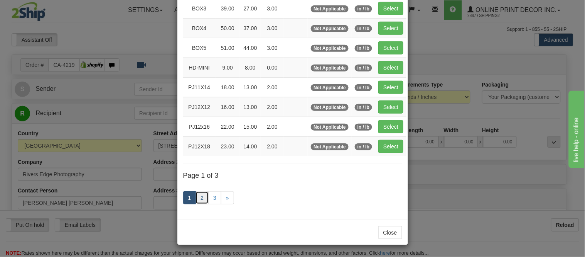
click at [197, 201] on link "2" at bounding box center [202, 197] width 13 height 13
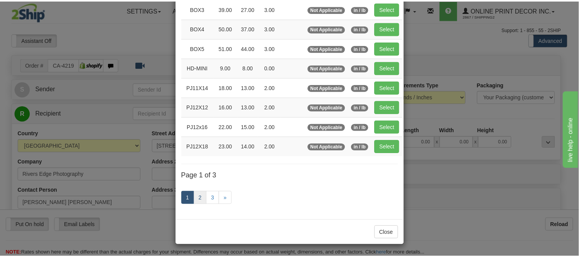
scroll to position [125, 0]
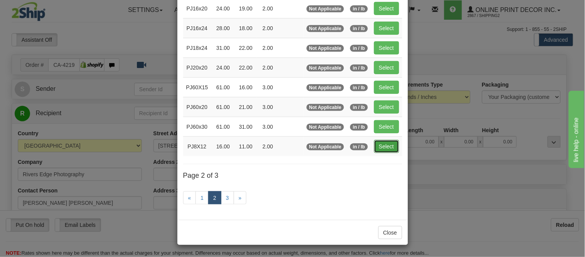
click at [378, 145] on button "Select" at bounding box center [386, 146] width 25 height 13
type input "PJ8X12"
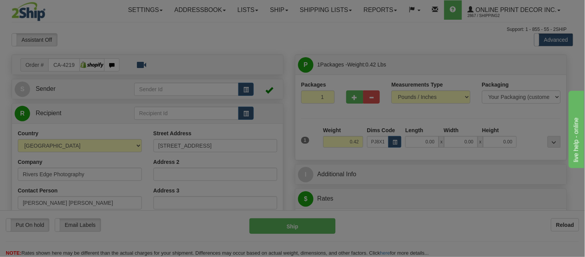
type input "16.00"
type input "11.00"
type input "2.00"
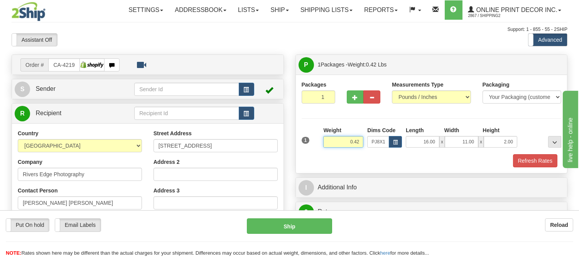
drag, startPoint x: 359, startPoint y: 141, endPoint x: 332, endPoint y: 147, distance: 27.6
click at [332, 147] on input "0.42" at bounding box center [343, 142] width 40 height 12
type input "1.10"
click at [521, 158] on button "Refresh Rates" at bounding box center [535, 160] width 44 height 13
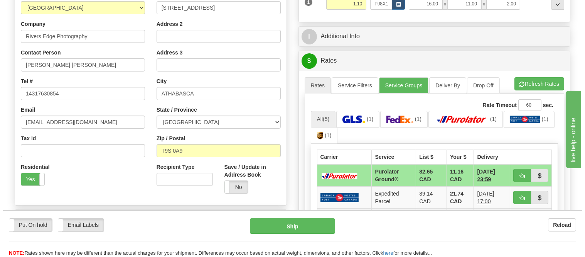
scroll to position [214, 0]
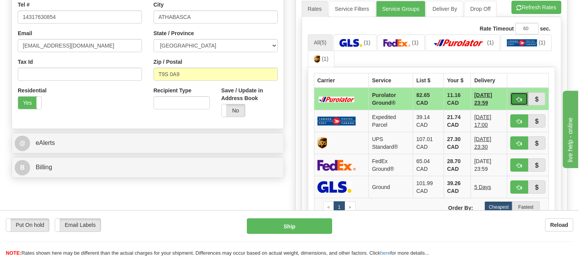
click at [517, 98] on span "button" at bounding box center [519, 99] width 5 height 5
type input "260"
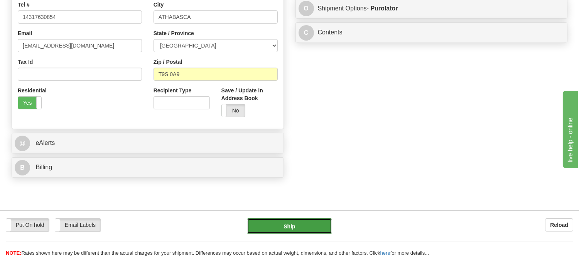
click at [303, 224] on button "Ship" at bounding box center [289, 225] width 85 height 15
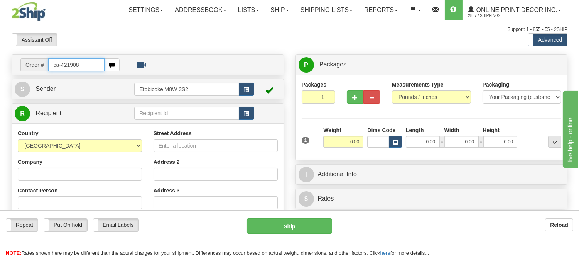
type input "ca-421908"
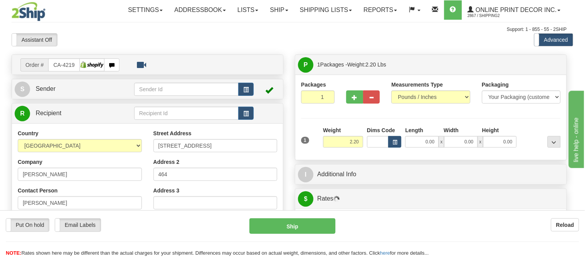
type input "[GEOGRAPHIC_DATA]"
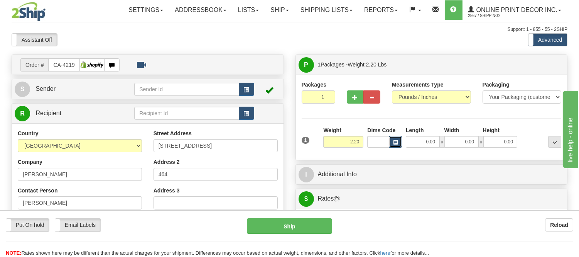
click at [395, 144] on span "button" at bounding box center [395, 142] width 5 height 4
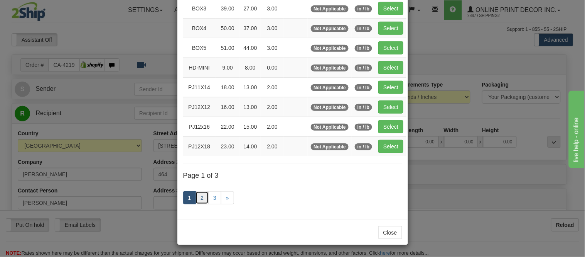
click at [199, 195] on link "2" at bounding box center [202, 197] width 13 height 13
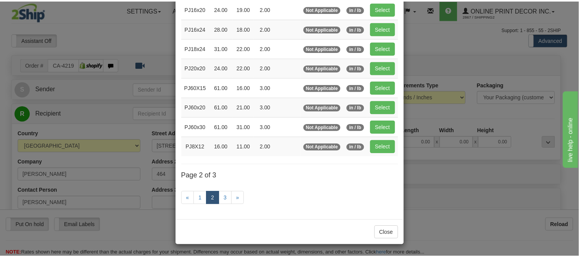
scroll to position [125, 0]
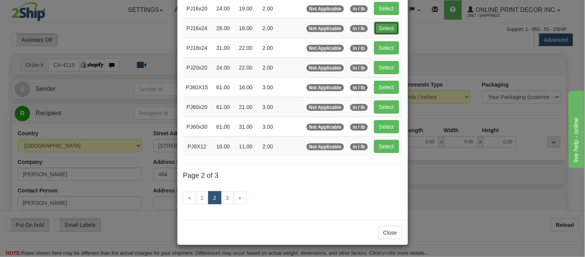
click at [377, 29] on button "Select" at bounding box center [386, 28] width 25 height 13
type input "PJ16x24"
type input "28.00"
type input "18.00"
type input "2.00"
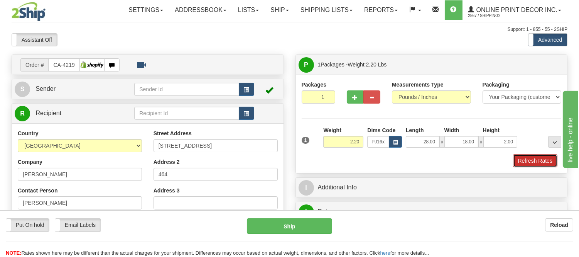
click at [540, 165] on button "Refresh Rates" at bounding box center [535, 160] width 44 height 13
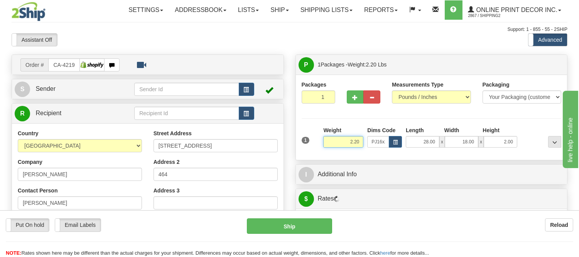
drag, startPoint x: 362, startPoint y: 140, endPoint x: 332, endPoint y: 148, distance: 30.2
click at [332, 148] on div "Weight 2.20" at bounding box center [343, 139] width 44 height 27
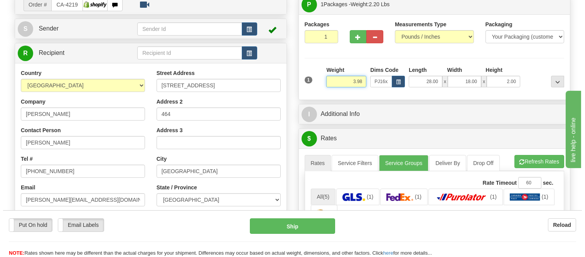
scroll to position [128, 0]
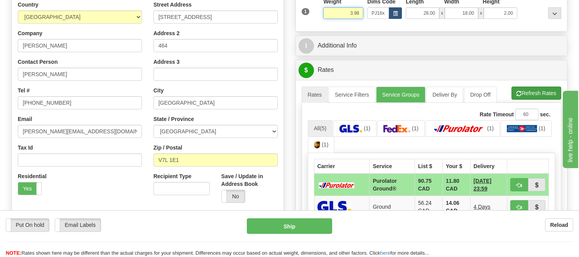
type input "3.98"
click at [516, 94] on li "Refresh Rates Cancel Rating" at bounding box center [537, 92] width 50 height 13
click at [522, 183] on button "button" at bounding box center [519, 184] width 18 height 13
type input "260"
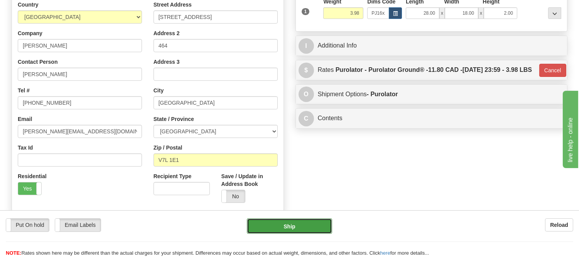
click at [291, 230] on button "Ship" at bounding box center [289, 225] width 85 height 15
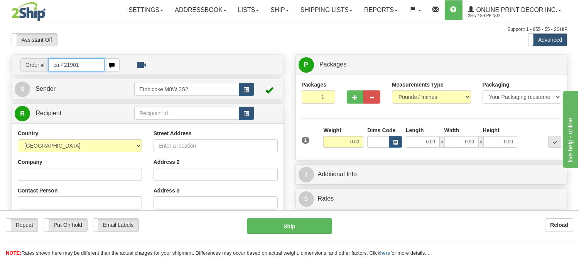
type input "ca-421901"
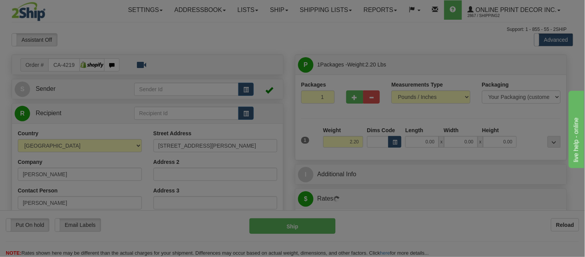
type input "GUELPH"
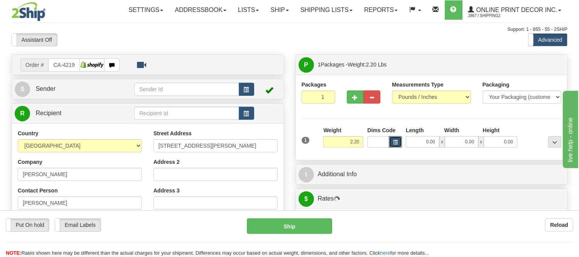
click at [394, 140] on button "button" at bounding box center [395, 142] width 13 height 12
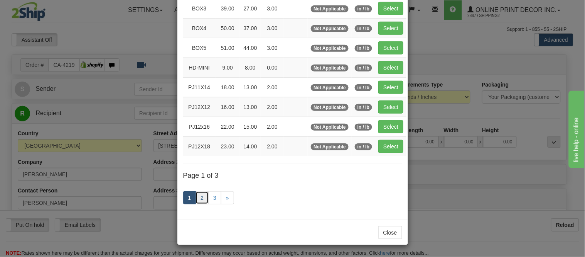
click at [202, 195] on link "2" at bounding box center [202, 197] width 13 height 13
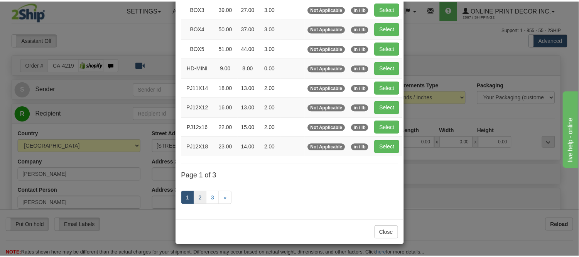
scroll to position [125, 0]
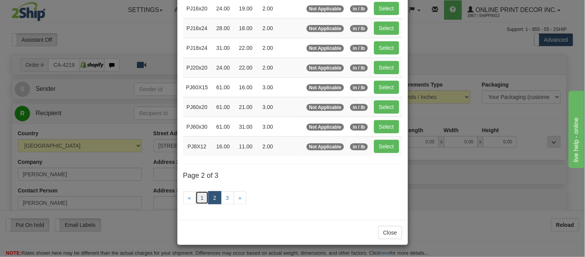
click at [202, 195] on link "1" at bounding box center [202, 197] width 13 height 13
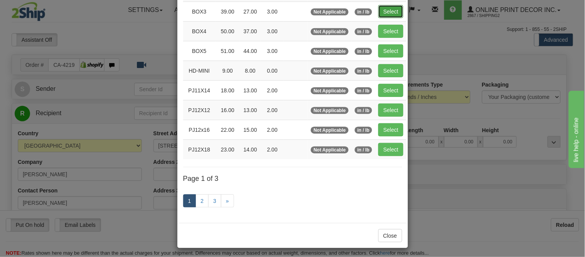
click at [380, 14] on button "Select" at bounding box center [391, 11] width 25 height 13
type input "BOX3"
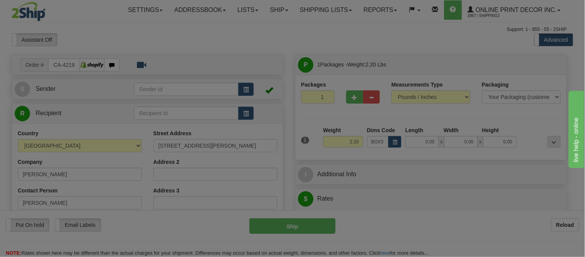
type input "39.00"
type input "27.00"
type input "3.00"
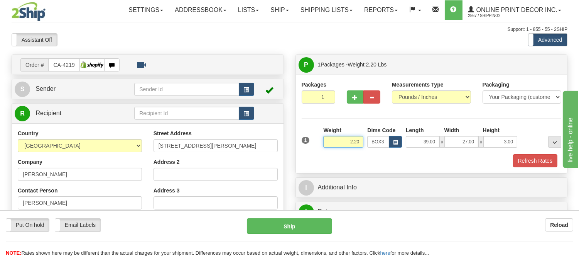
drag, startPoint x: 362, startPoint y: 139, endPoint x: 318, endPoint y: 145, distance: 44.4
click at [318, 145] on div "1 Weight 2.20 Dims Code BOX3" at bounding box center [432, 139] width 264 height 27
type input "11.98"
click at [540, 155] on button "Refresh Rates" at bounding box center [535, 160] width 44 height 13
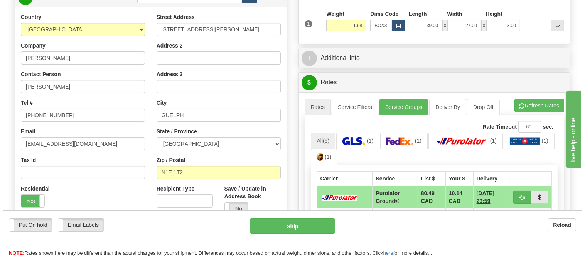
scroll to position [128, 0]
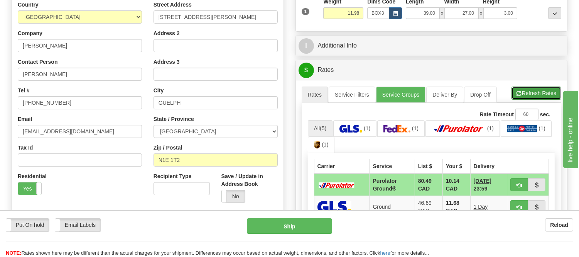
click at [531, 95] on button "Refresh Rates" at bounding box center [537, 92] width 50 height 13
click at [515, 180] on button "button" at bounding box center [519, 184] width 18 height 13
type input "260"
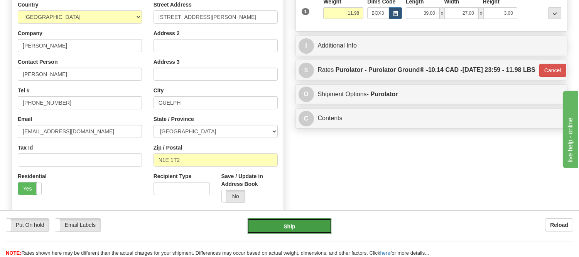
click at [299, 221] on button "Ship" at bounding box center [289, 225] width 85 height 15
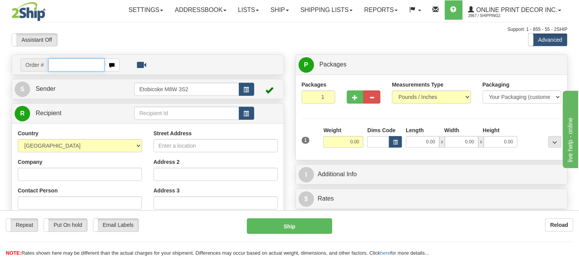
click at [83, 66] on input "text" at bounding box center [76, 64] width 56 height 13
type input "3011"
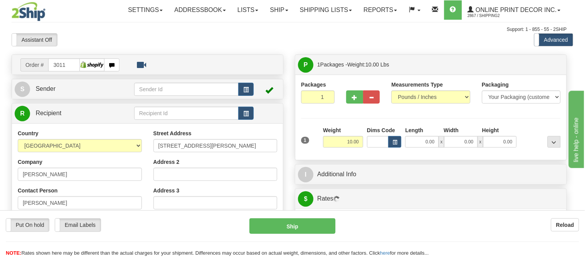
type input "[GEOGRAPHIC_DATA]"
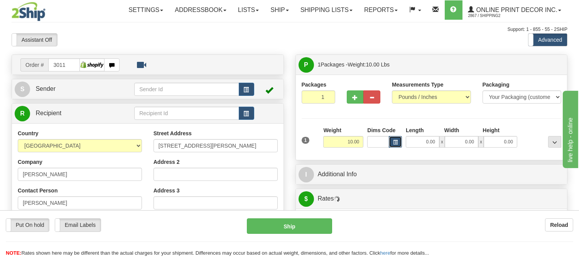
click at [394, 141] on span "button" at bounding box center [395, 142] width 5 height 4
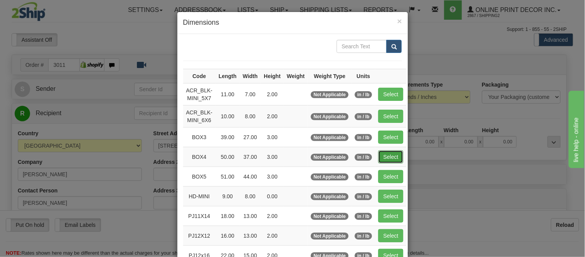
click at [385, 155] on button "Select" at bounding box center [391, 156] width 25 height 13
type input "BOX4"
type input "50.00"
type input "37.00"
type input "3.00"
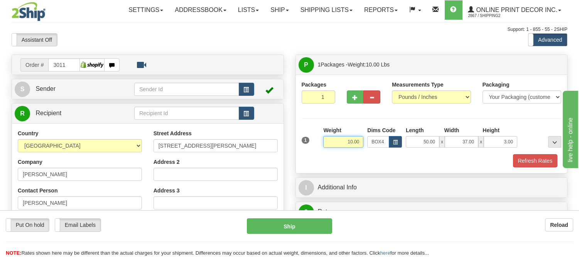
drag, startPoint x: 361, startPoint y: 138, endPoint x: 318, endPoint y: 138, distance: 43.2
click at [318, 138] on div "1 Weight 10.00 Dims Code x x" at bounding box center [432, 139] width 264 height 27
type input "19.98"
click at [527, 163] on button "Refresh Rates" at bounding box center [535, 160] width 44 height 13
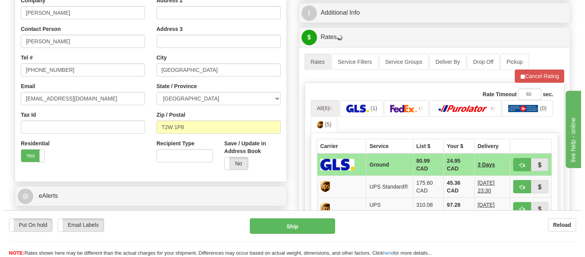
scroll to position [171, 0]
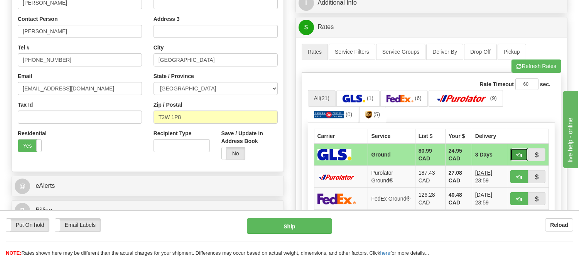
click at [517, 154] on span "button" at bounding box center [519, 154] width 5 height 5
type input "1"
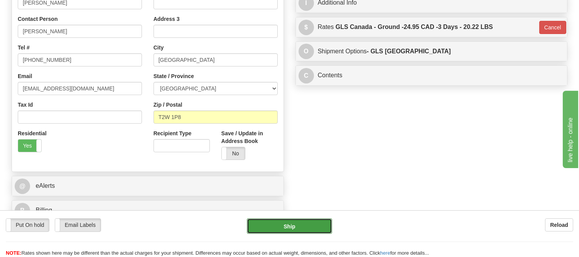
click at [305, 228] on button "Ship" at bounding box center [289, 225] width 85 height 15
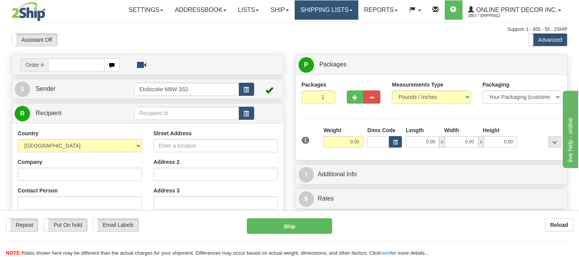
click at [303, 5] on link "Shipping lists" at bounding box center [327, 9] width 64 height 19
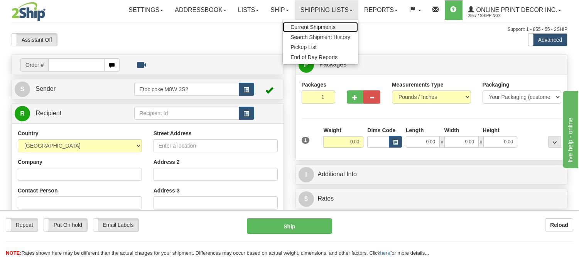
click at [299, 22] on link "Current Shipments" at bounding box center [320, 27] width 75 height 10
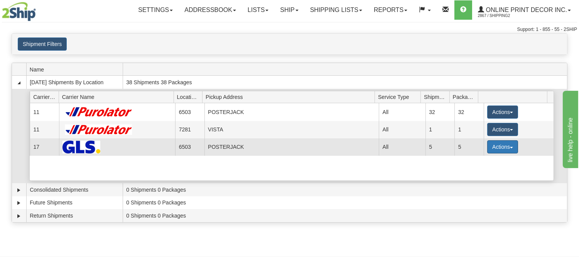
click at [499, 142] on button "Actions" at bounding box center [502, 146] width 31 height 13
click at [474, 162] on span "Details" at bounding box center [474, 160] width 21 height 5
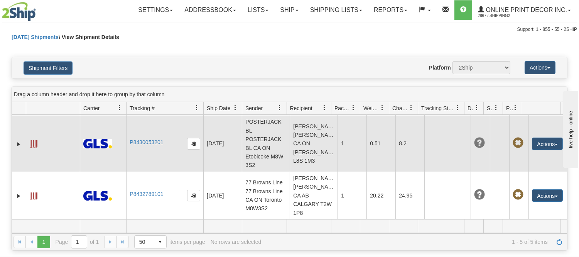
scroll to position [184, 0]
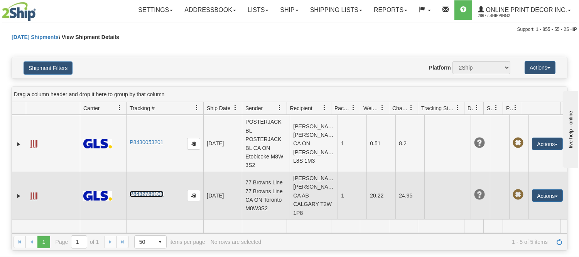
click at [142, 192] on link "P8432789101" at bounding box center [147, 194] width 34 height 6
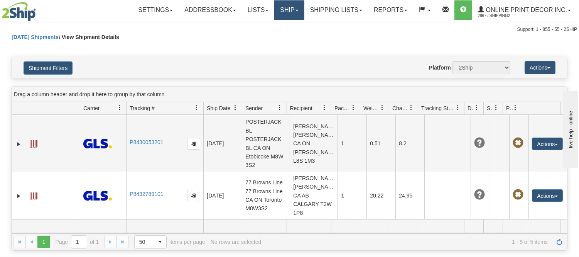
click at [284, 5] on link "Ship" at bounding box center [289, 9] width 30 height 19
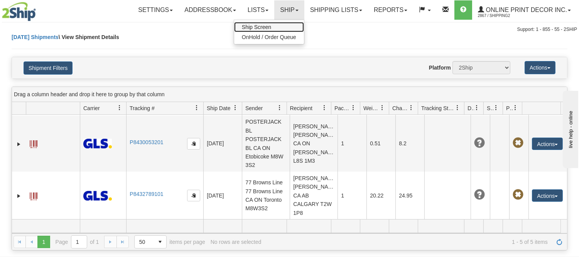
click at [271, 24] on link "Ship Screen" at bounding box center [269, 27] width 70 height 10
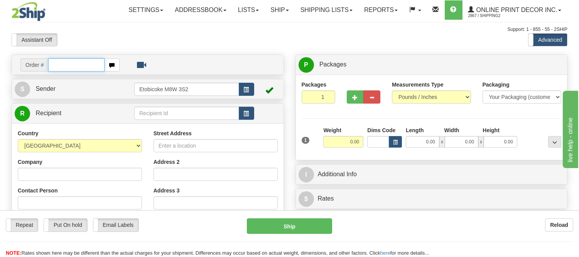
click at [84, 62] on input "text" at bounding box center [76, 64] width 56 height 13
type input "3010"
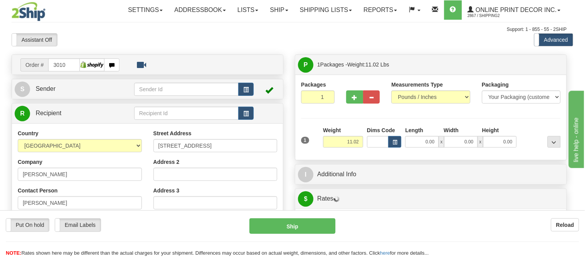
type input "BRACEBRIDGE"
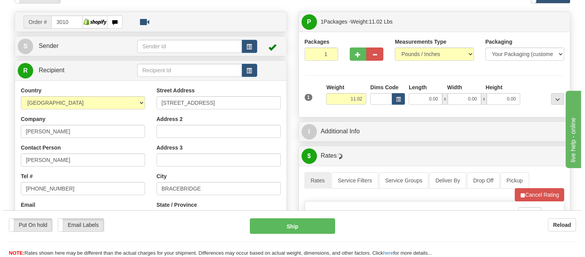
scroll to position [86, 0]
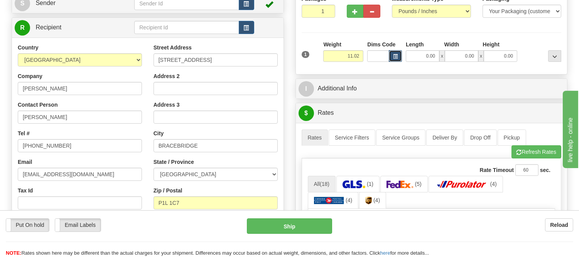
click at [400, 60] on button "button" at bounding box center [395, 56] width 13 height 12
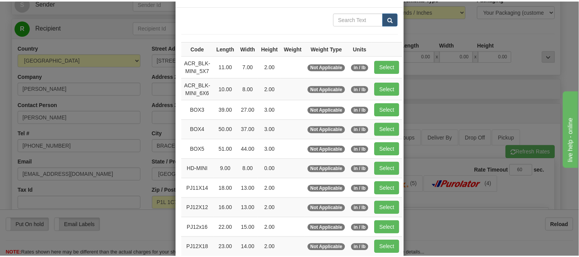
scroll to position [128, 0]
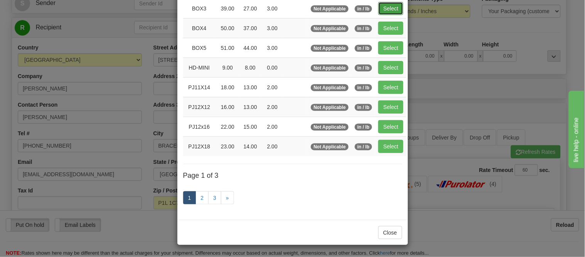
click at [390, 8] on button "Select" at bounding box center [391, 8] width 25 height 13
type input "BOX3"
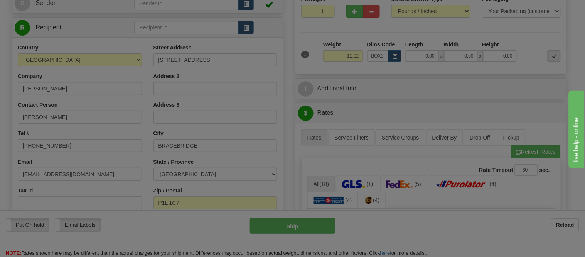
type input "39.00"
type input "27.00"
type input "3.00"
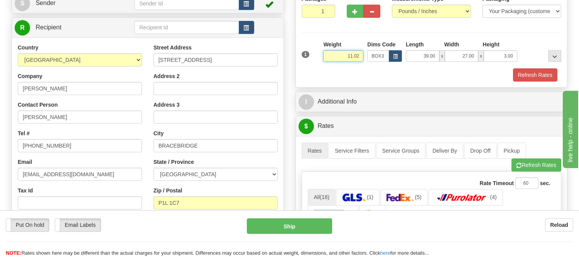
drag, startPoint x: 360, startPoint y: 56, endPoint x: 329, endPoint y: 57, distance: 31.3
click at [329, 57] on input "11.02" at bounding box center [343, 56] width 40 height 12
type input "9.98"
click at [519, 74] on button "Refresh Rates" at bounding box center [535, 74] width 44 height 13
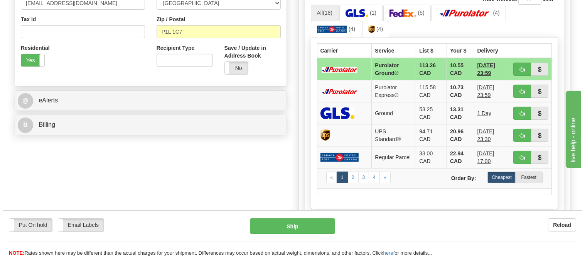
scroll to position [257, 0]
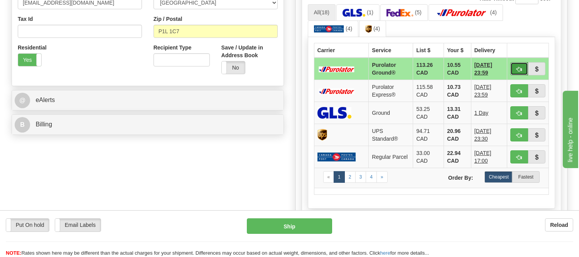
click at [522, 66] on button "button" at bounding box center [519, 68] width 18 height 13
type input "260"
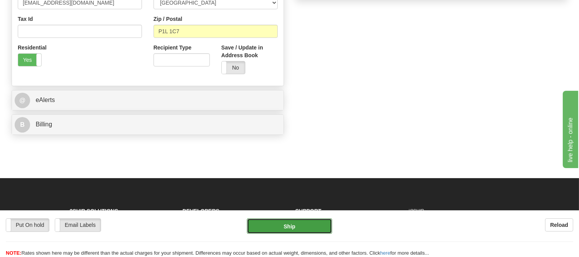
click at [318, 221] on button "Ship" at bounding box center [289, 225] width 85 height 15
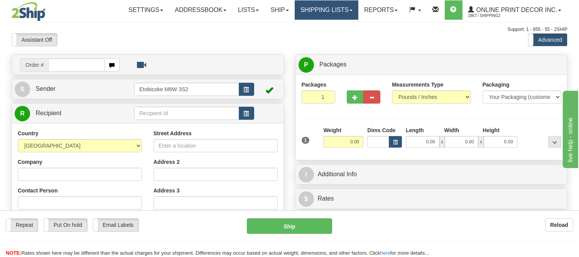
click at [341, 8] on link "Shipping lists" at bounding box center [327, 9] width 64 height 19
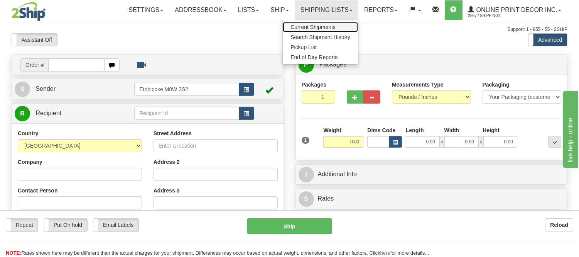
click at [308, 24] on span "Current Shipments" at bounding box center [313, 27] width 45 height 6
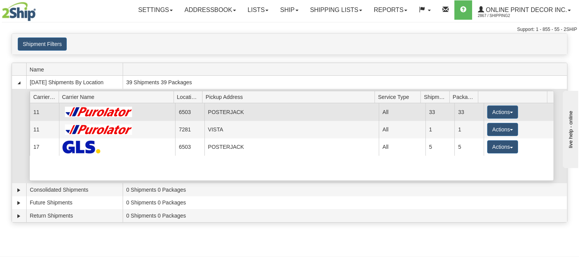
click at [498, 105] on td "Actions Details Close Pickup Zip Print" at bounding box center [519, 111] width 70 height 17
click at [496, 113] on button "Actions" at bounding box center [502, 111] width 31 height 13
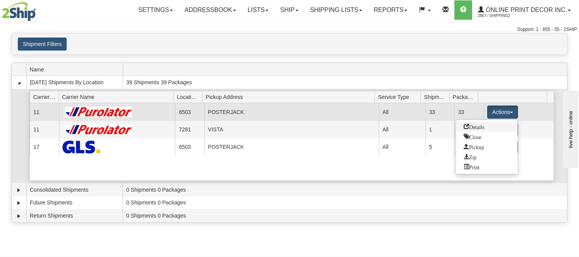
click at [479, 127] on span "Details" at bounding box center [474, 125] width 21 height 5
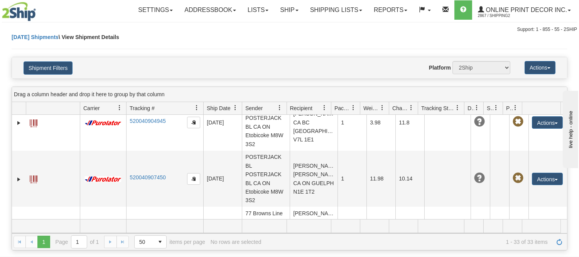
scroll to position [1783, 0]
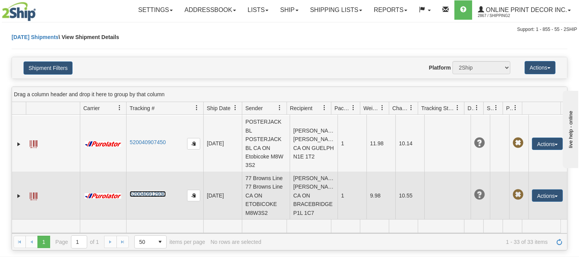
click at [134, 193] on link "520040912930" at bounding box center [148, 194] width 36 height 6
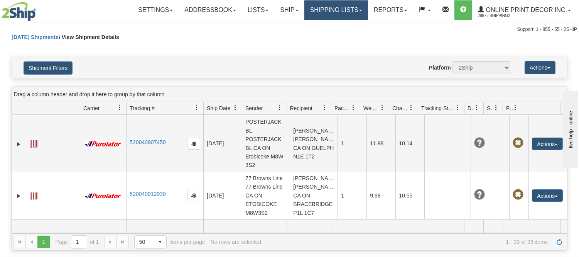
click at [352, 8] on link "Shipping lists" at bounding box center [336, 9] width 64 height 19
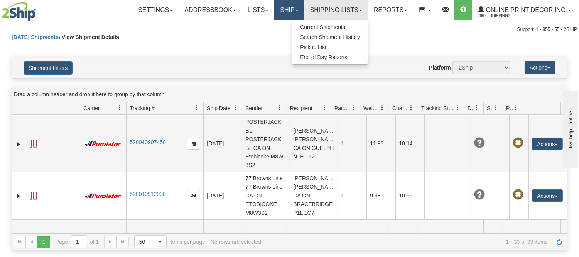
click at [287, 11] on link "Ship" at bounding box center [289, 9] width 30 height 19
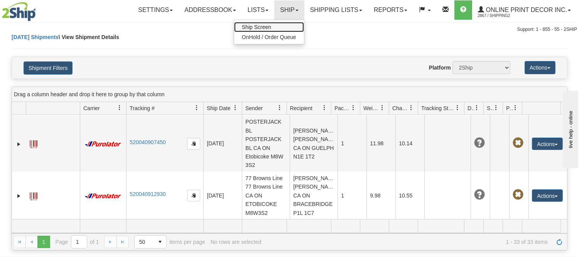
click at [269, 26] on span "Ship Screen" at bounding box center [256, 27] width 29 height 6
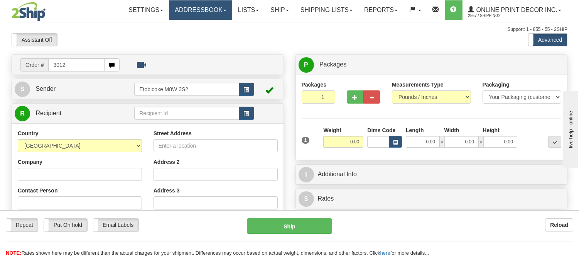
type input "3012"
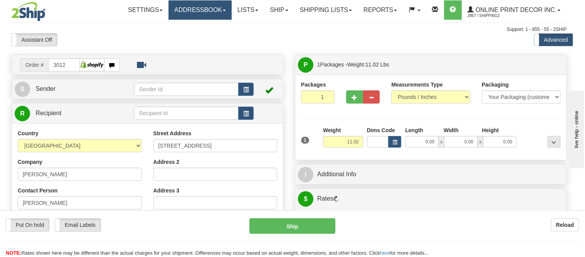
type input "PORT COQUITLAM"
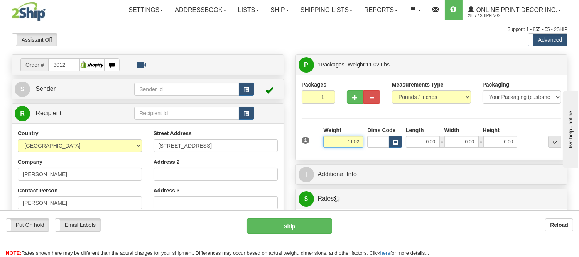
drag, startPoint x: 362, startPoint y: 142, endPoint x: 320, endPoint y: 144, distance: 41.7
click at [320, 144] on div "1 Weight 11.02 Dims Code x x" at bounding box center [432, 139] width 264 height 27
type input "17.98"
click at [392, 142] on button "button" at bounding box center [395, 142] width 13 height 12
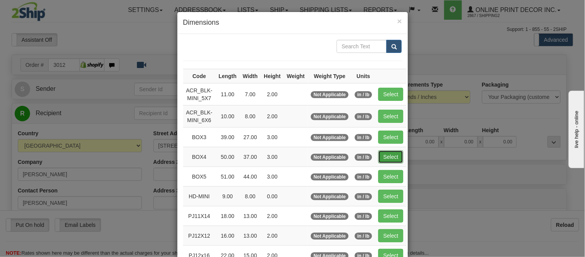
click at [387, 154] on button "Select" at bounding box center [391, 156] width 25 height 13
type input "BOX4"
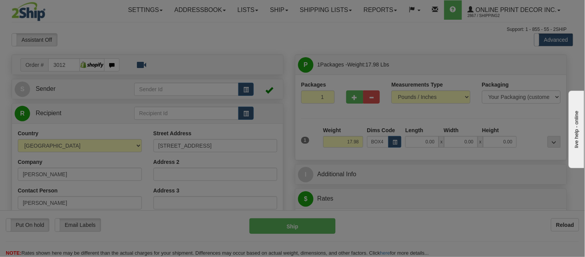
type input "50.00"
type input "37.00"
type input "3.00"
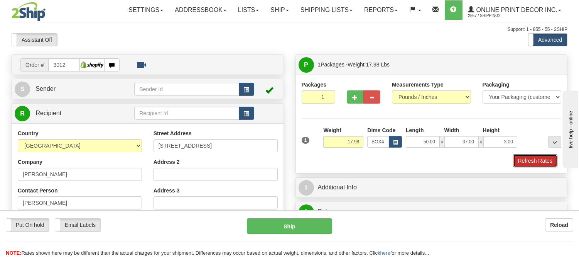
click at [530, 157] on button "Refresh Rates" at bounding box center [535, 160] width 44 height 13
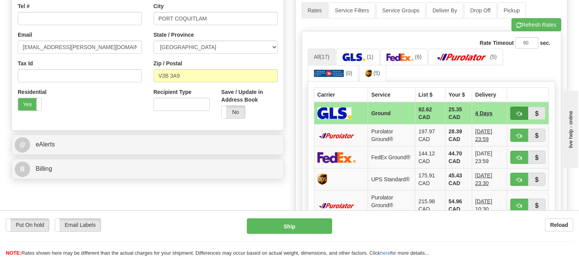
scroll to position [214, 0]
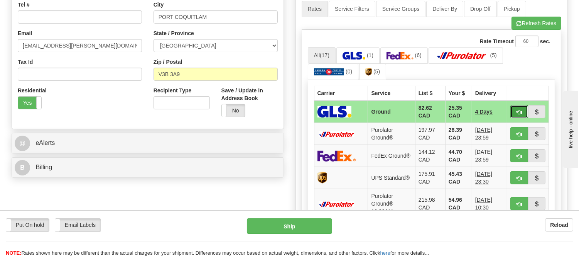
click at [512, 113] on button "button" at bounding box center [519, 111] width 18 height 13
type input "1"
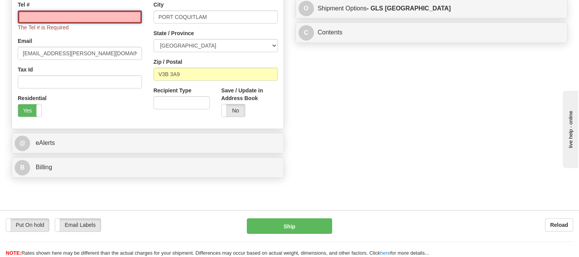
click at [84, 17] on input "Tel #" at bounding box center [80, 16] width 124 height 13
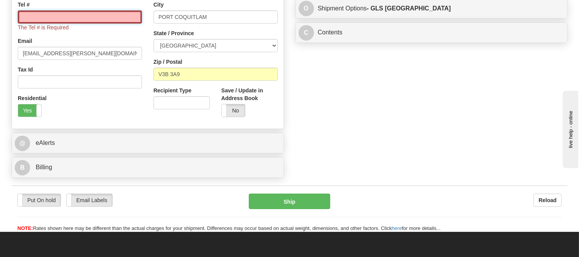
type input "[PHONE_NUMBER]"
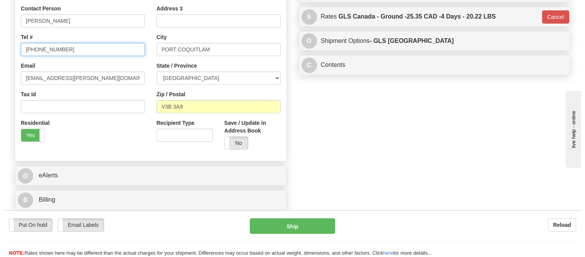
scroll to position [171, 0]
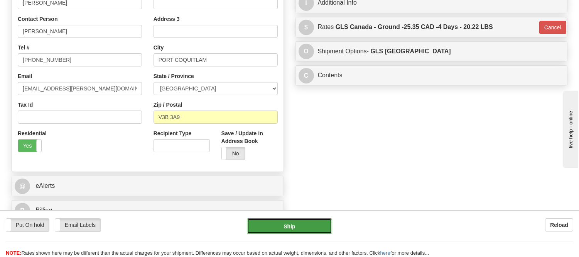
click at [292, 222] on button "Ship" at bounding box center [289, 225] width 85 height 15
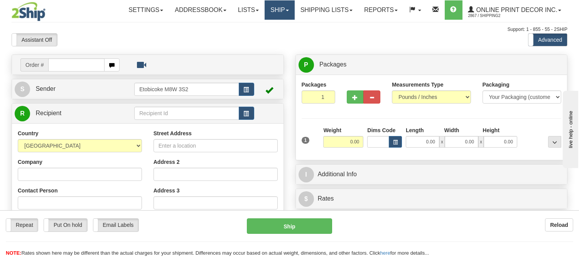
click at [277, 10] on link "Ship" at bounding box center [280, 9] width 30 height 19
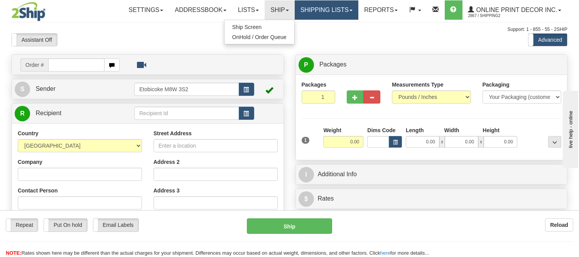
click at [322, 8] on link "Shipping lists" at bounding box center [327, 9] width 64 height 19
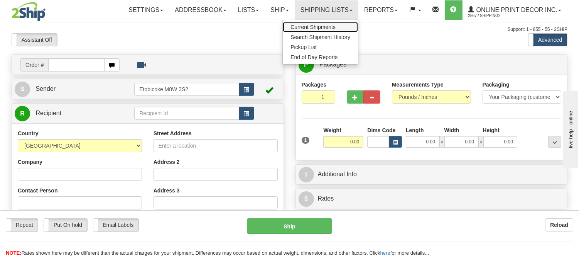
click at [319, 30] on link "Current Shipments" at bounding box center [320, 27] width 75 height 10
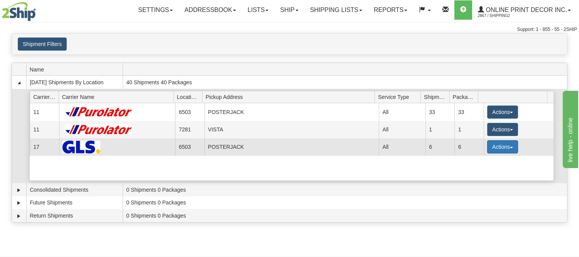
click at [496, 148] on button "Actions" at bounding box center [502, 146] width 31 height 13
click at [484, 161] on span "Details" at bounding box center [474, 160] width 21 height 5
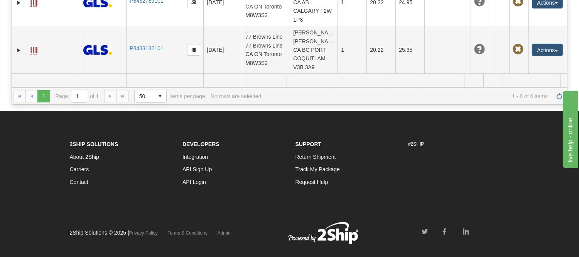
scroll to position [160, 0]
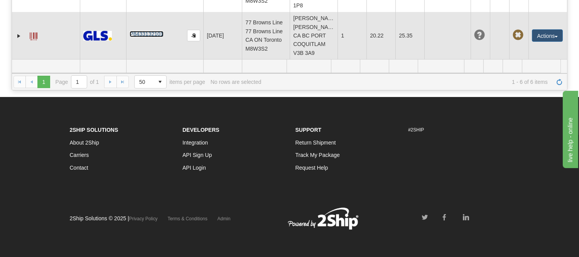
click at [140, 32] on link "P8433132101" at bounding box center [147, 34] width 34 height 6
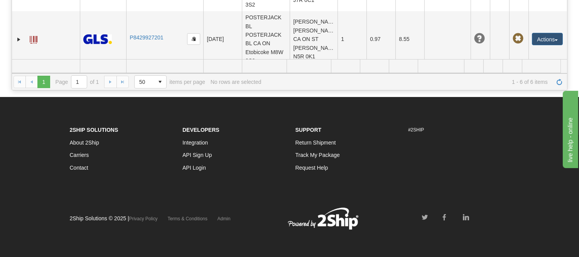
scroll to position [0, 0]
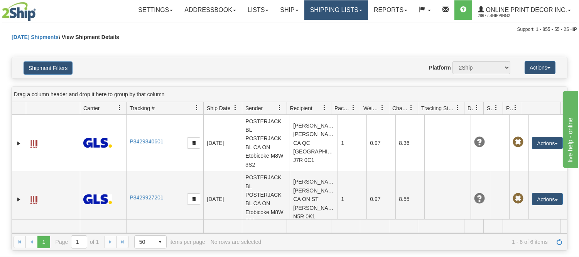
drag, startPoint x: 325, startPoint y: 9, endPoint x: 312, endPoint y: 20, distance: 17.3
click at [324, 10] on link "Shipping lists" at bounding box center [336, 9] width 64 height 19
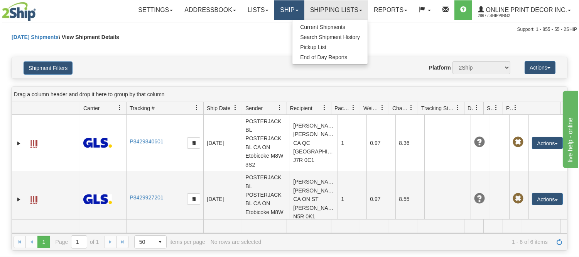
click at [280, 10] on link "Ship" at bounding box center [289, 9] width 30 height 19
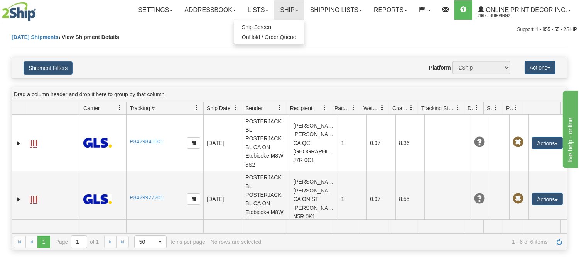
click at [276, 21] on ul "Ship Screen OnHold / Order Queue" at bounding box center [269, 32] width 71 height 25
click at [276, 8] on link "Ship" at bounding box center [289, 9] width 30 height 19
click at [269, 28] on span "Ship Screen" at bounding box center [256, 27] width 29 height 6
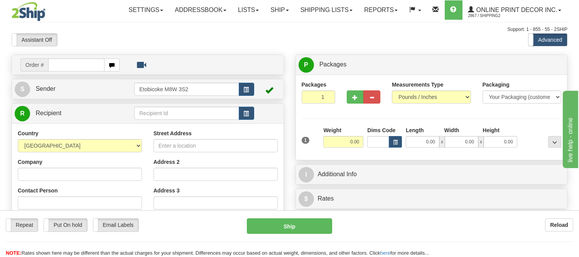
click at [89, 64] on input "text" at bounding box center [76, 64] width 56 height 13
type input "3015"
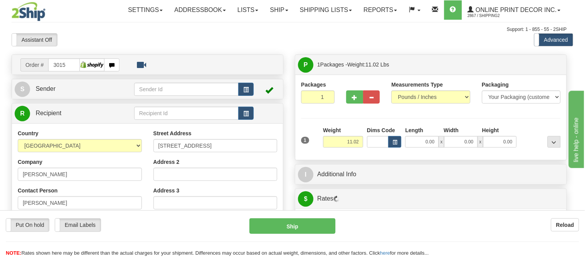
type input "[GEOGRAPHIC_DATA]"
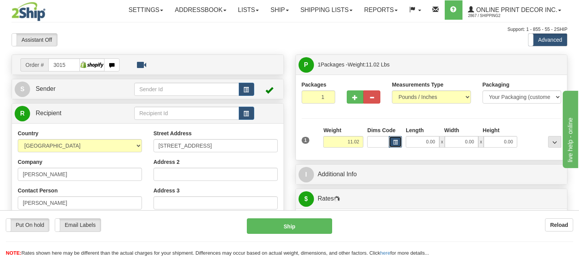
click at [395, 140] on span "button" at bounding box center [395, 142] width 5 height 4
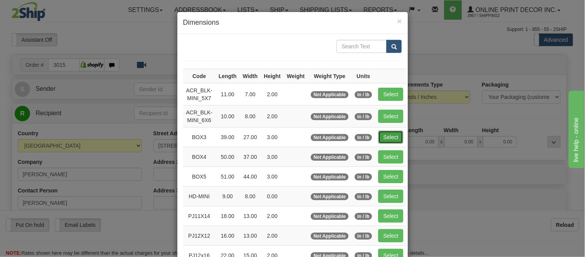
click at [382, 133] on button "Select" at bounding box center [391, 136] width 25 height 13
type input "BOX3"
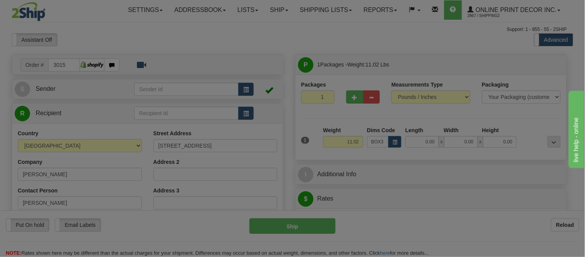
type input "39.00"
type input "27.00"
type input "3.00"
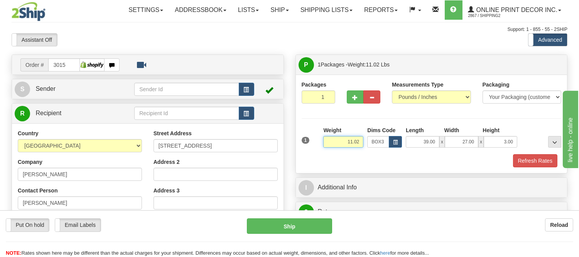
drag, startPoint x: 361, startPoint y: 140, endPoint x: 332, endPoint y: 148, distance: 29.5
click at [332, 148] on div "Weight 11.02" at bounding box center [343, 139] width 44 height 27
type input "13.98"
click at [547, 164] on button "Refresh Rates" at bounding box center [535, 160] width 44 height 13
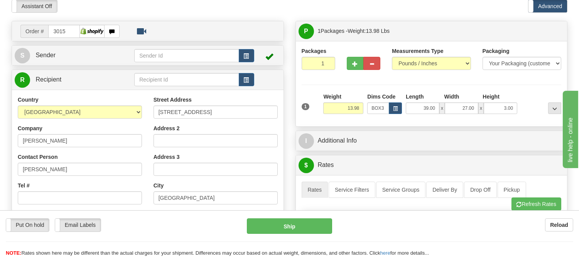
scroll to position [86, 0]
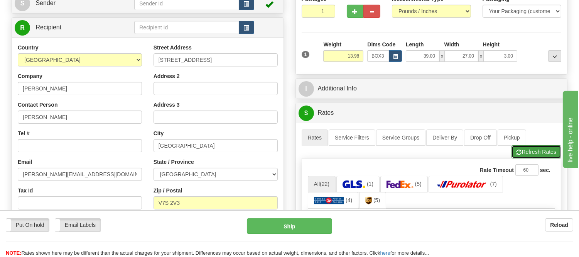
click at [526, 152] on button "Refresh Rates" at bounding box center [537, 151] width 50 height 13
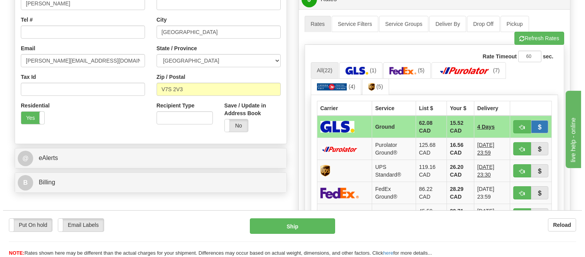
scroll to position [214, 0]
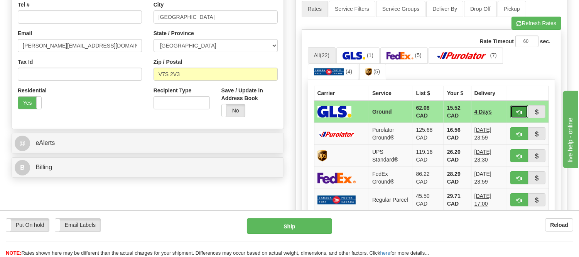
click at [520, 110] on span "button" at bounding box center [519, 112] width 5 height 5
type input "1"
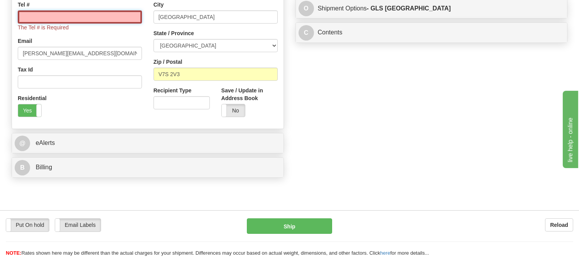
click at [116, 19] on input "Tel #" at bounding box center [80, 16] width 124 height 13
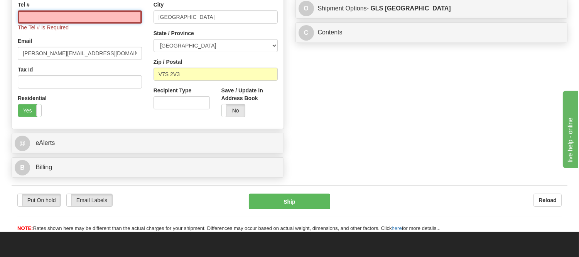
type input "416-406-6900"
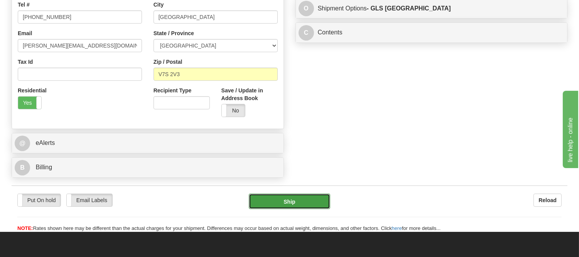
click at [284, 208] on button "Ship" at bounding box center [289, 200] width 81 height 15
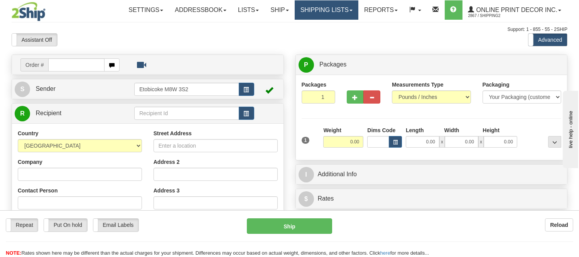
click at [319, 11] on link "Shipping lists" at bounding box center [327, 9] width 64 height 19
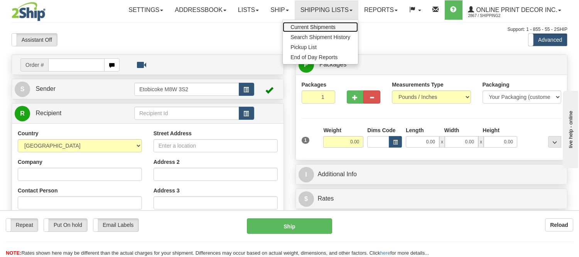
click at [310, 26] on span "Current Shipments" at bounding box center [313, 27] width 45 height 6
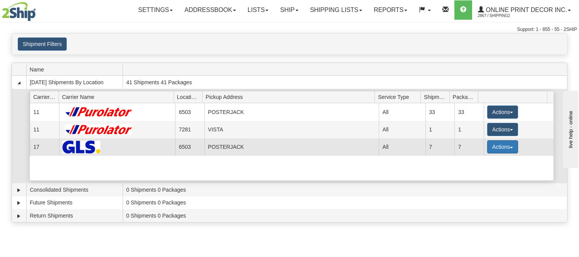
click at [502, 144] on button "Actions" at bounding box center [502, 146] width 31 height 13
click at [472, 164] on link "Details" at bounding box center [487, 161] width 62 height 10
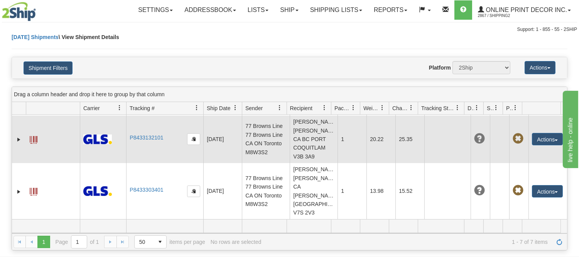
scroll to position [297, 0]
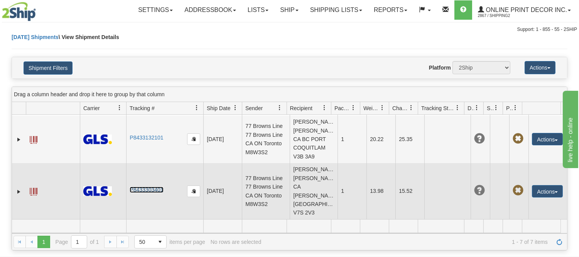
click at [144, 186] on link "P8433303401" at bounding box center [147, 189] width 34 height 6
